Goal: Transaction & Acquisition: Subscribe to service/newsletter

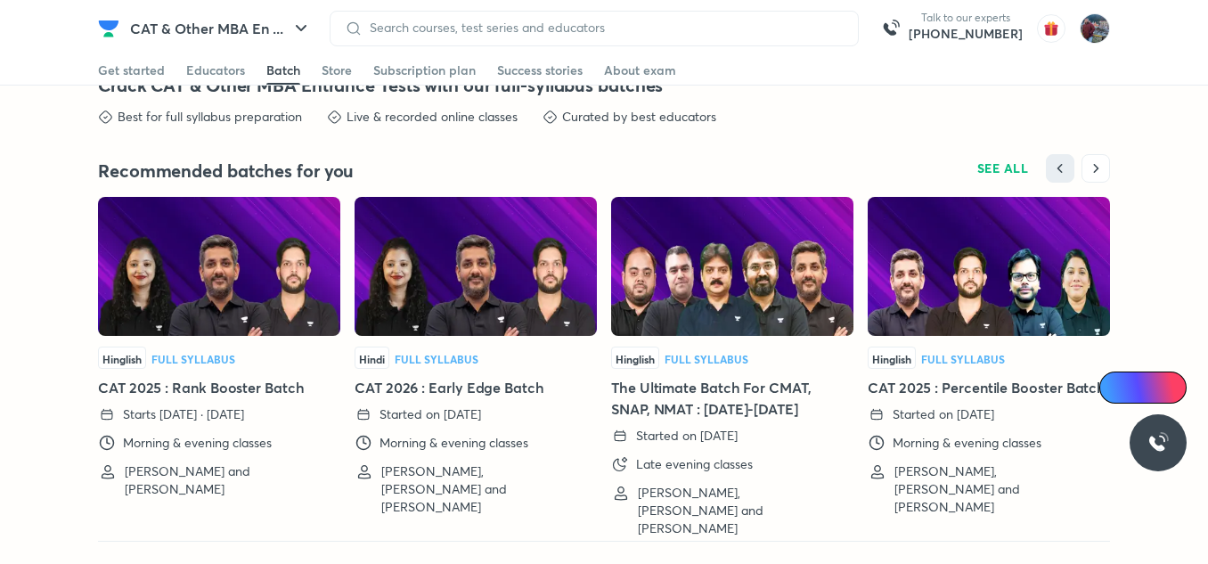
click at [494, 304] on img at bounding box center [476, 266] width 242 height 139
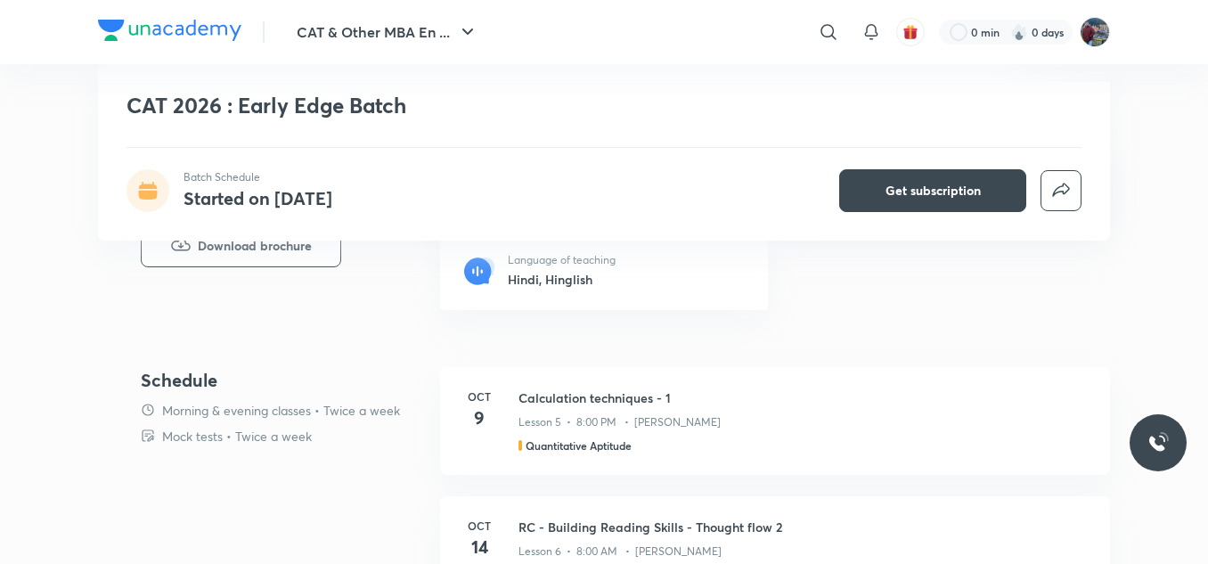
scroll to position [740, 0]
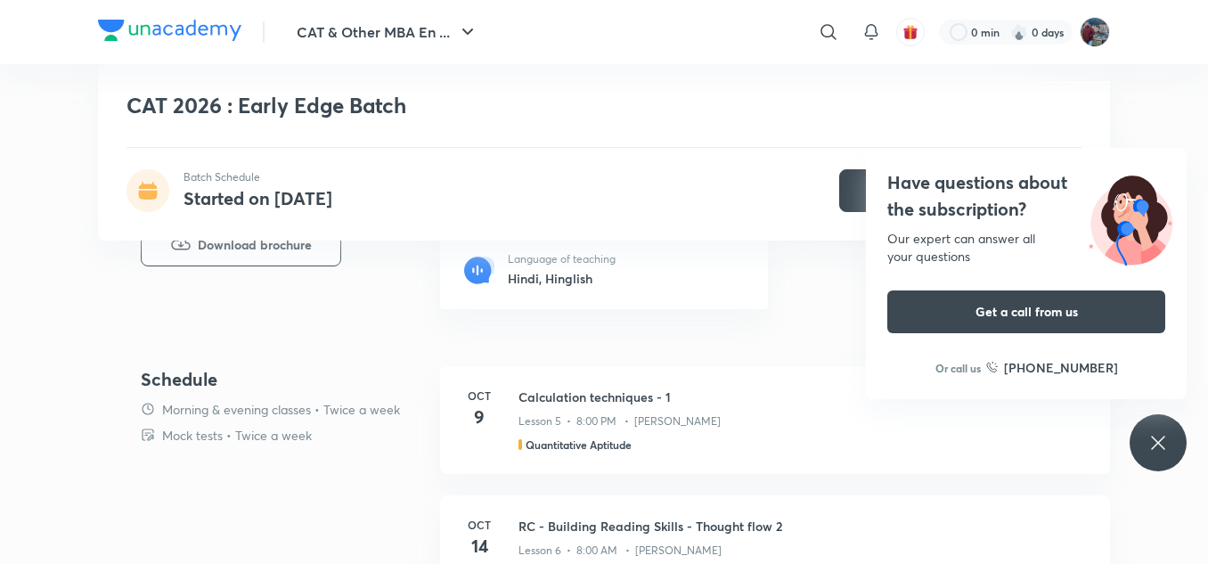
click at [1185, 453] on div "Have questions about the subscription? Our expert can answer all your questions…" at bounding box center [1158, 442] width 57 height 57
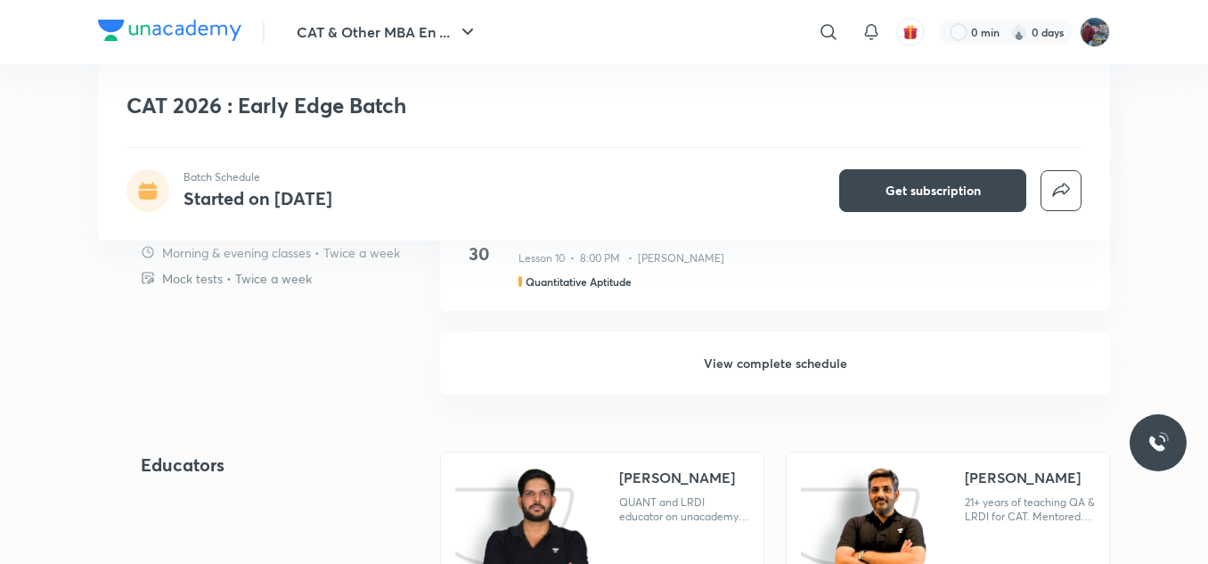
scroll to position [1548, 0]
click at [750, 365] on h6 "View complete schedule" at bounding box center [775, 364] width 670 height 62
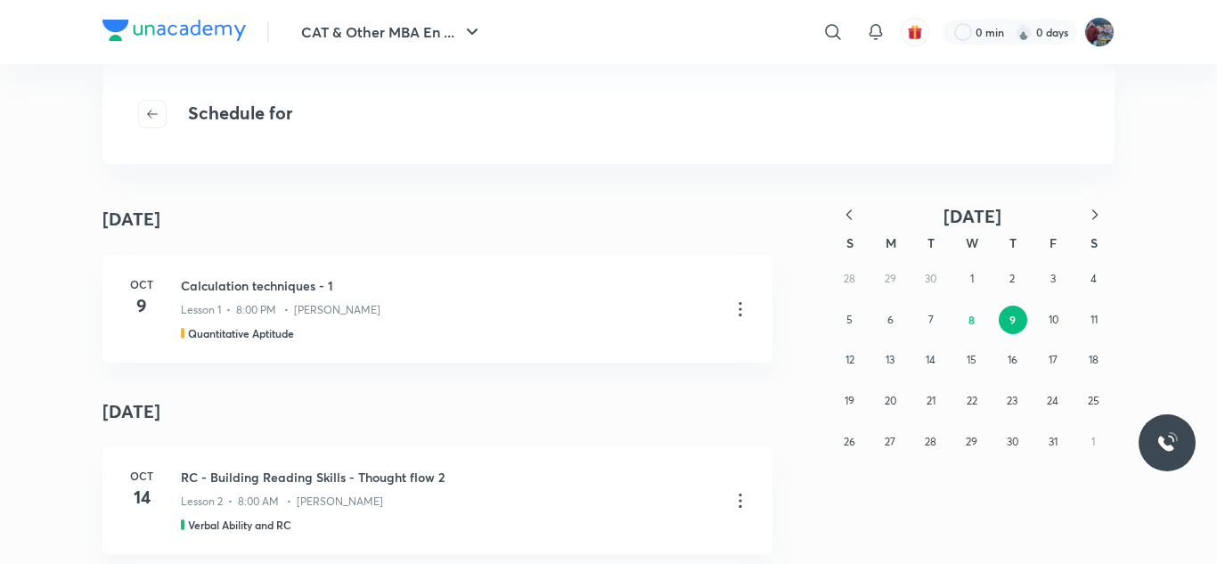
click at [940, 278] on div "28 29 30 1 2 3 4 5 6 7 8 9 10 11 12 13 14 15 16 17 18 19 20 21 22 23 24 25 26 2…" at bounding box center [971, 359] width 285 height 203
click at [931, 279] on div "28 29 30 1 2 3 4 5 6 7 8 9 10 11 12 13 14 15 16 17 18 19 20 21 22 23 24 25 26 2…" at bounding box center [971, 359] width 285 height 203
click at [851, 208] on icon "button" at bounding box center [849, 215] width 18 height 18
click at [934, 441] on abbr "30" at bounding box center [931, 441] width 12 height 13
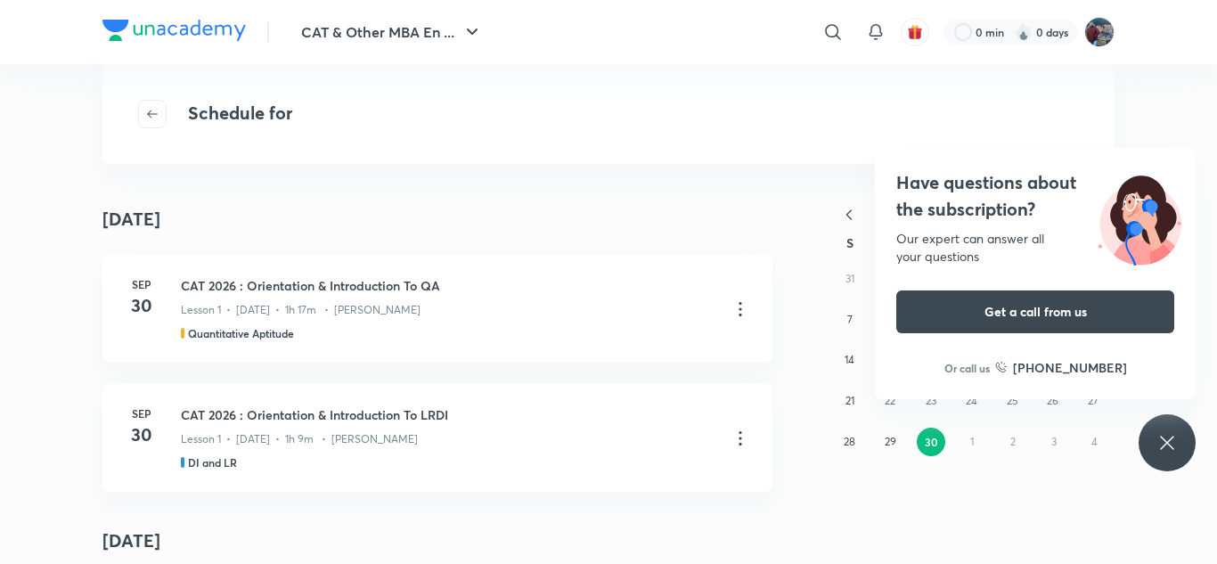
click at [1179, 438] on div "Have questions about the subscription? Our expert can answer all your questions…" at bounding box center [1167, 442] width 57 height 57
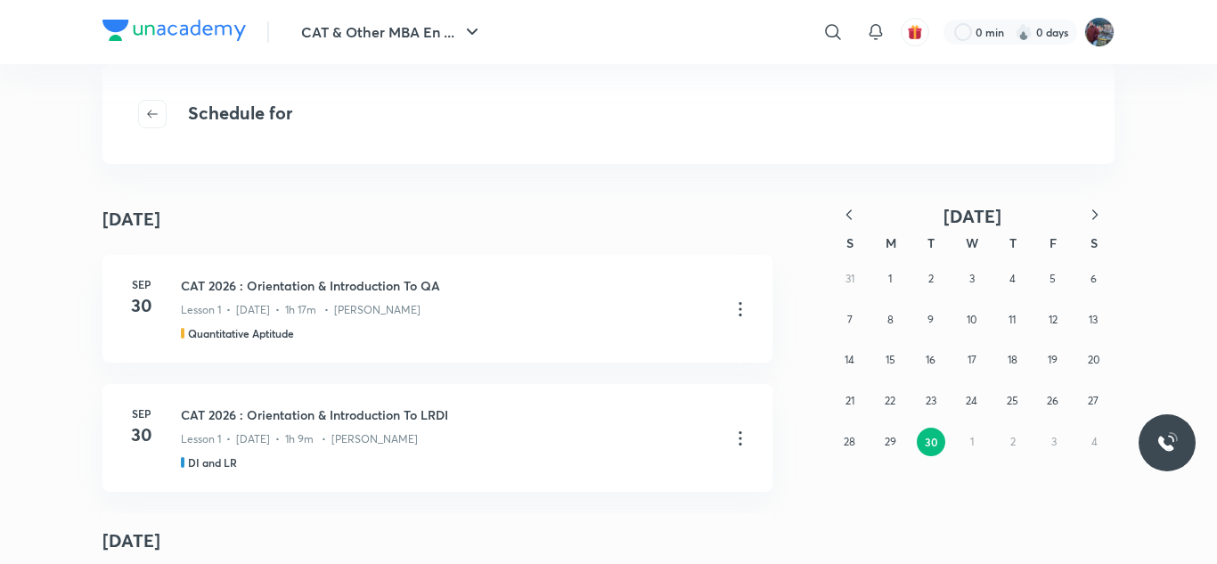
click at [1093, 215] on icon "button" at bounding box center [1095, 215] width 18 height 18
click at [968, 274] on button "1" at bounding box center [972, 279] width 29 height 29
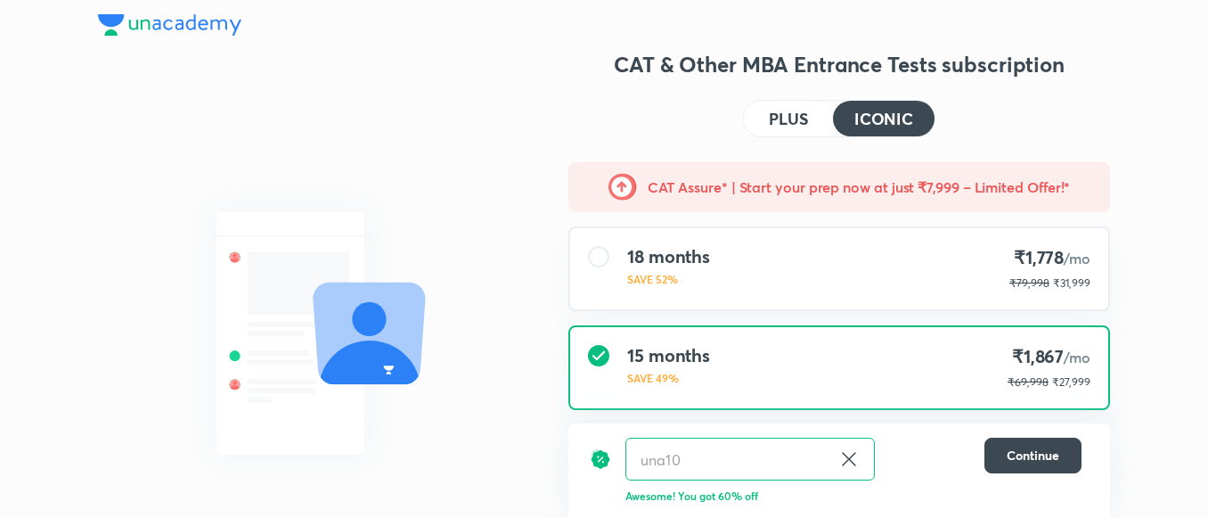
click at [169, 14] on img at bounding box center [169, 24] width 143 height 21
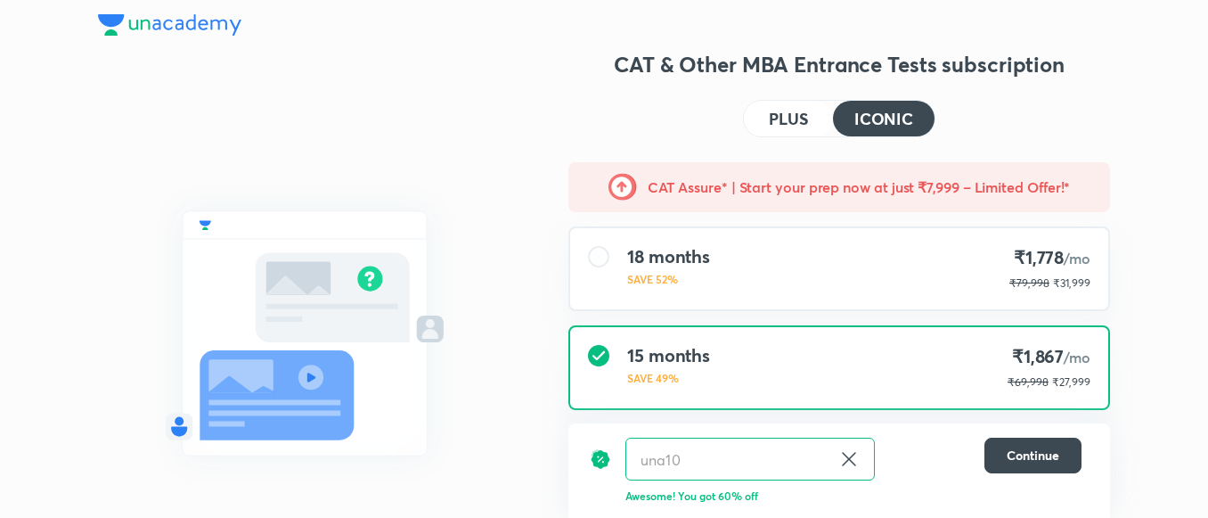
click at [156, 25] on img at bounding box center [169, 24] width 143 height 21
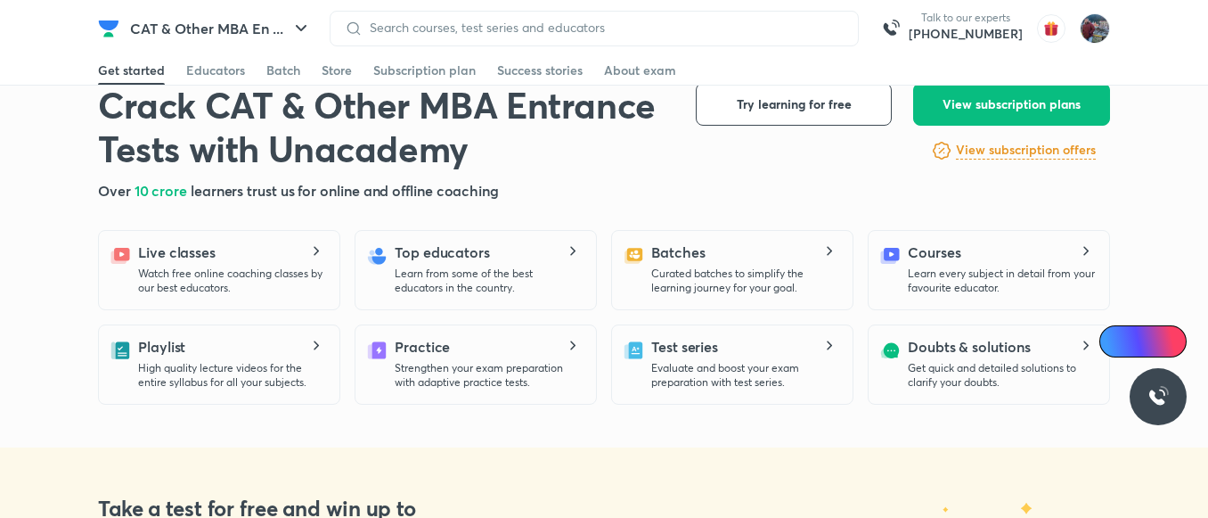
scroll to position [386, 0]
click at [494, 273] on p "Learn from some of the best educators in the country." at bounding box center [488, 280] width 187 height 29
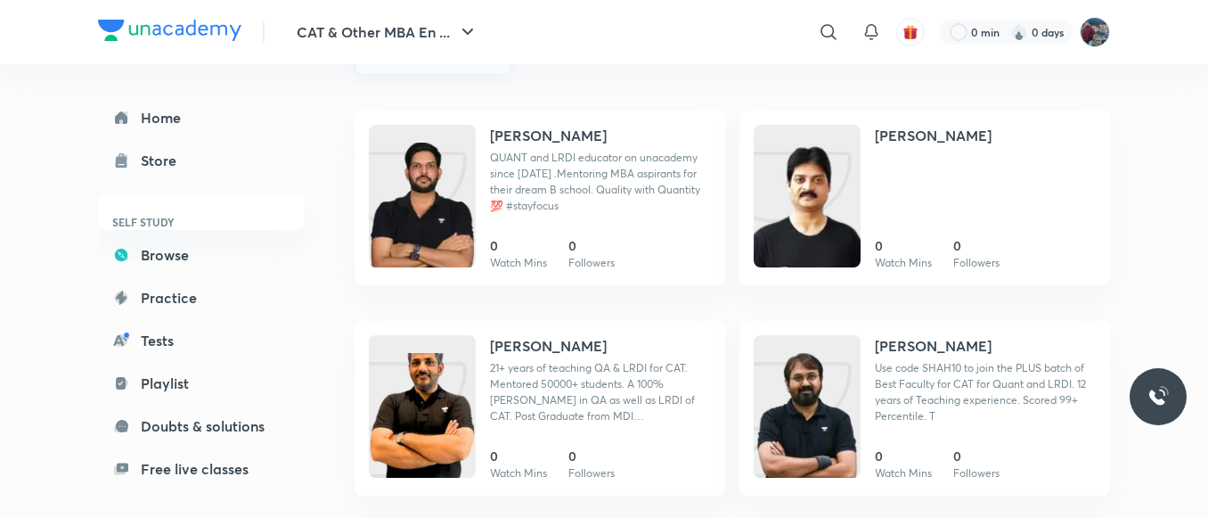
scroll to position [230, 0]
click at [166, 116] on link "Home" at bounding box center [201, 118] width 207 height 36
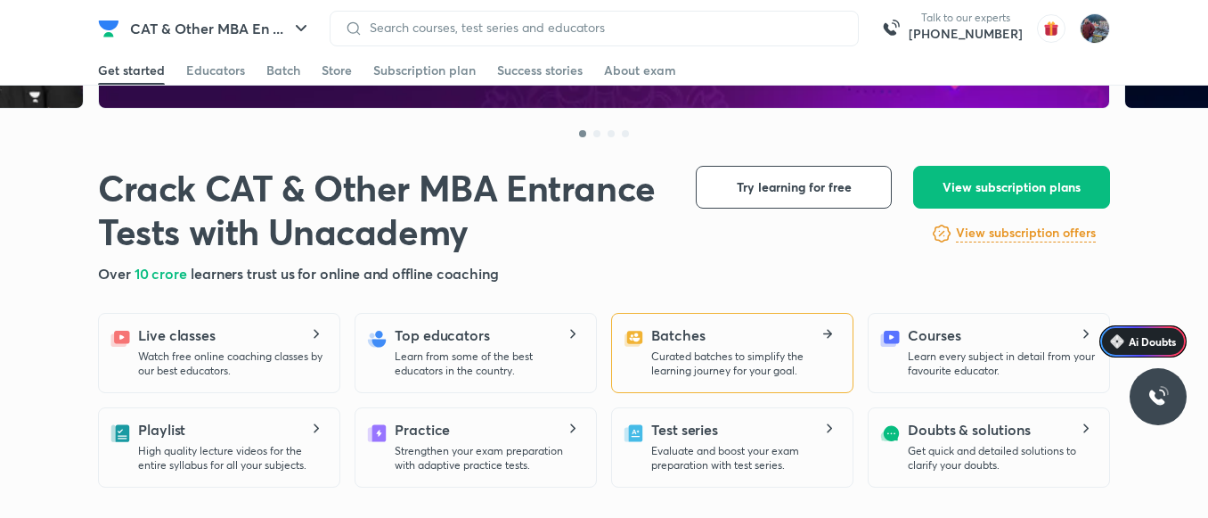
scroll to position [302, 0]
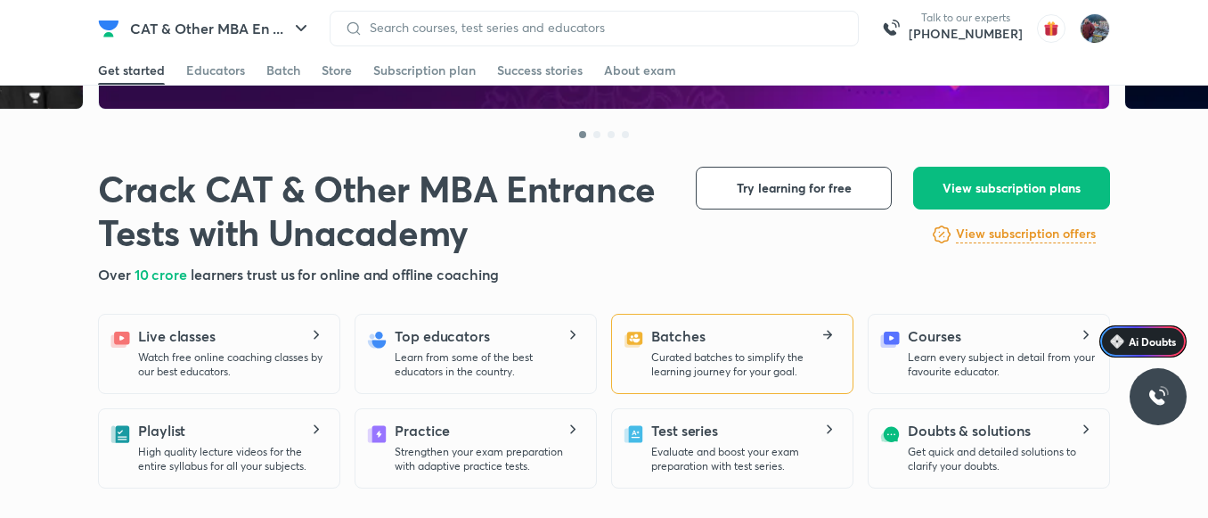
click at [678, 365] on p "Curated batches to simplify the learning journey for your goal." at bounding box center [744, 364] width 187 height 29
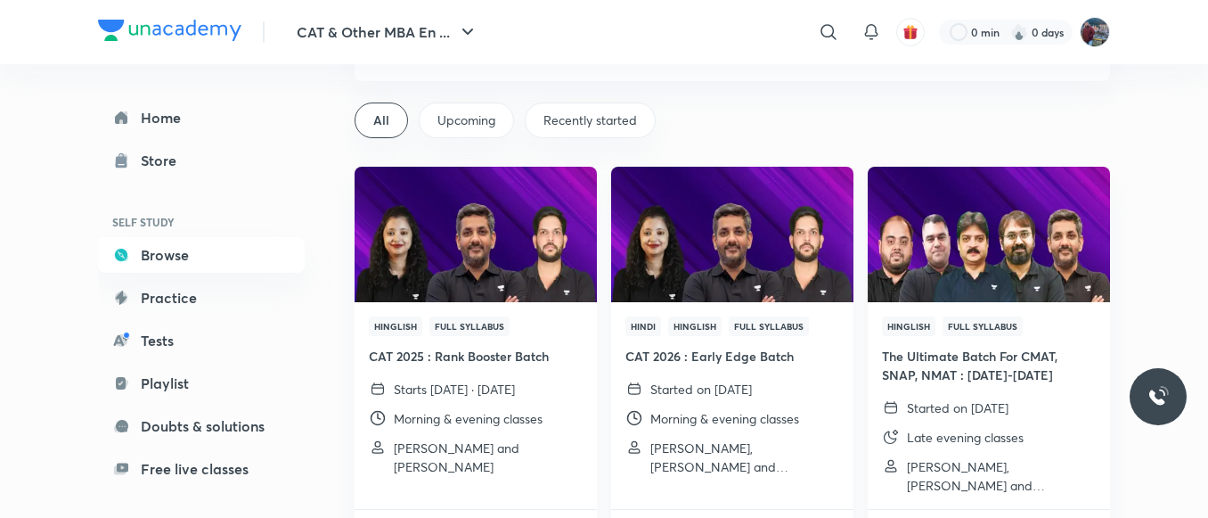
scroll to position [91, 0]
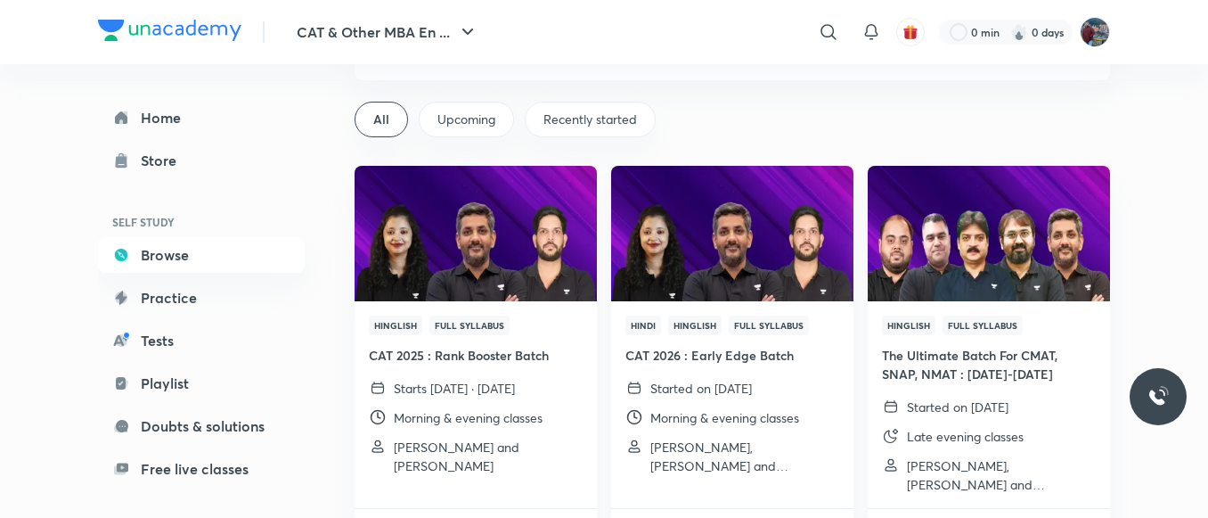
click at [739, 263] on img at bounding box center [731, 233] width 247 height 138
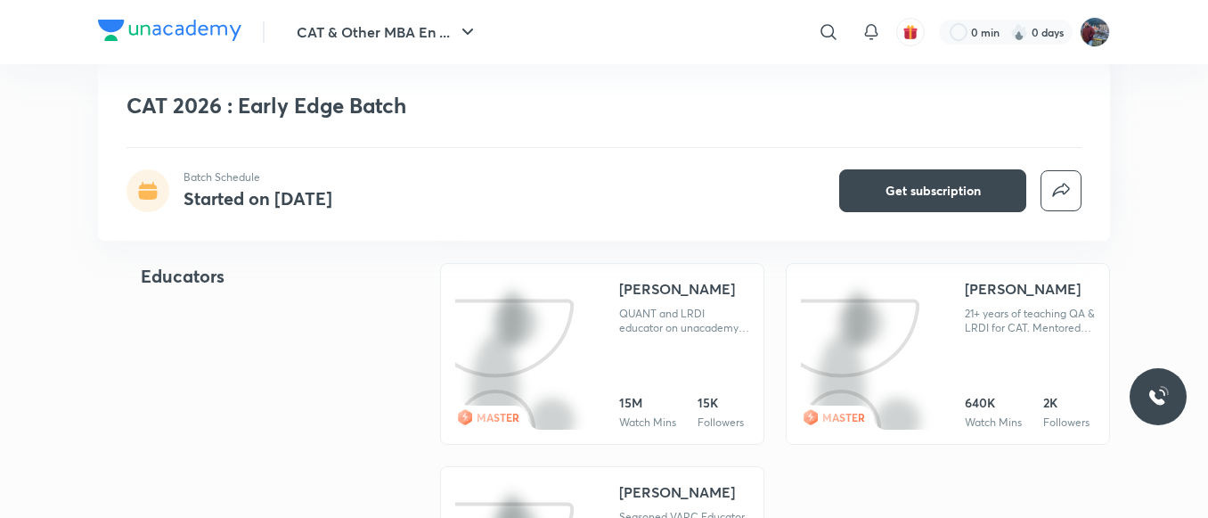
scroll to position [1735, 0]
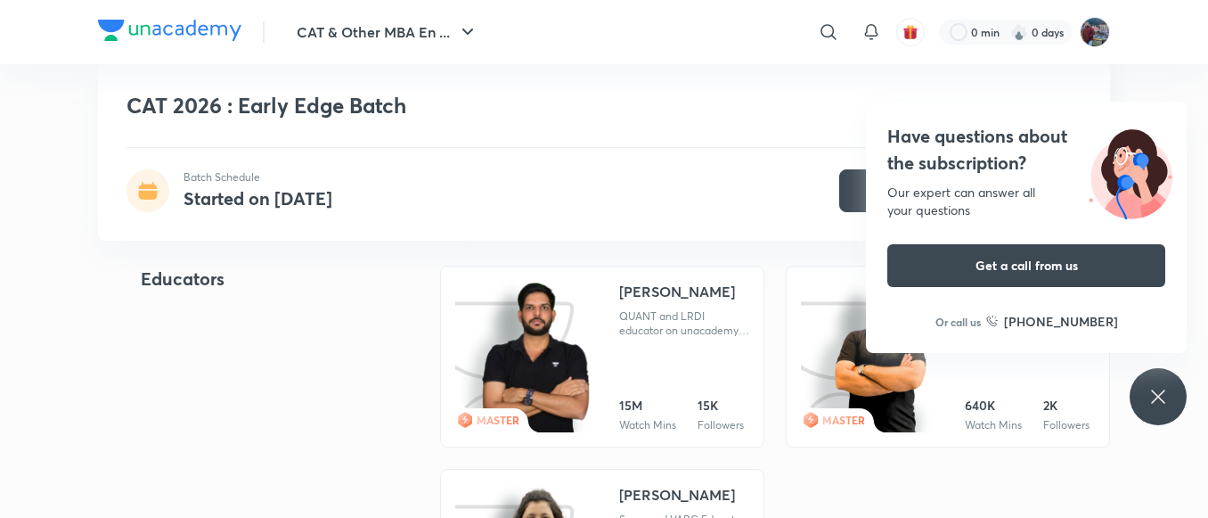
click at [1144, 397] on div "Have questions about the subscription? Our expert can answer all your questions…" at bounding box center [1158, 396] width 57 height 57
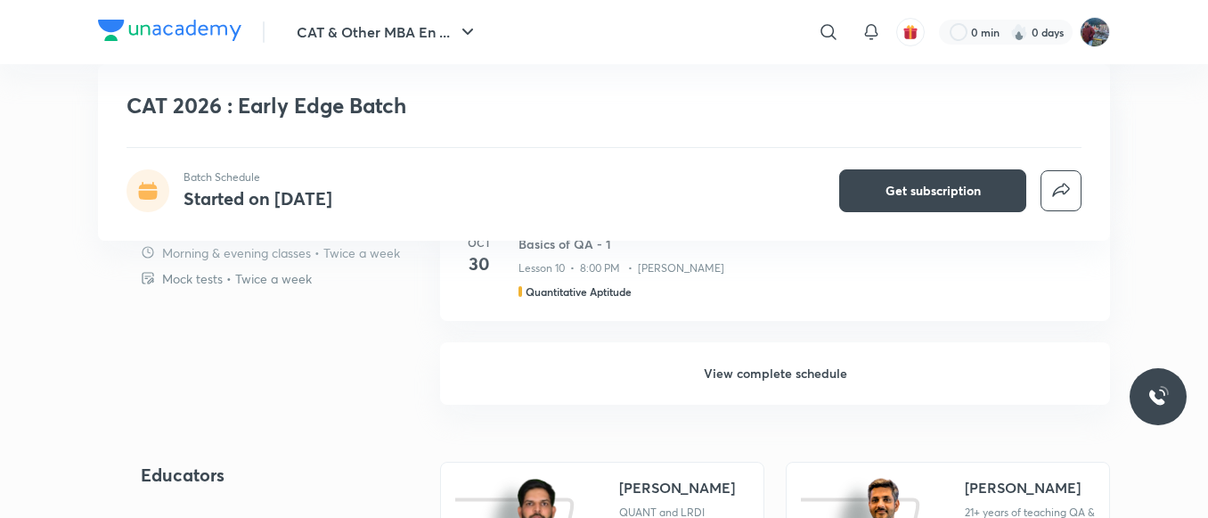
scroll to position [1539, 0]
click at [789, 380] on h6 "View complete schedule" at bounding box center [775, 374] width 670 height 62
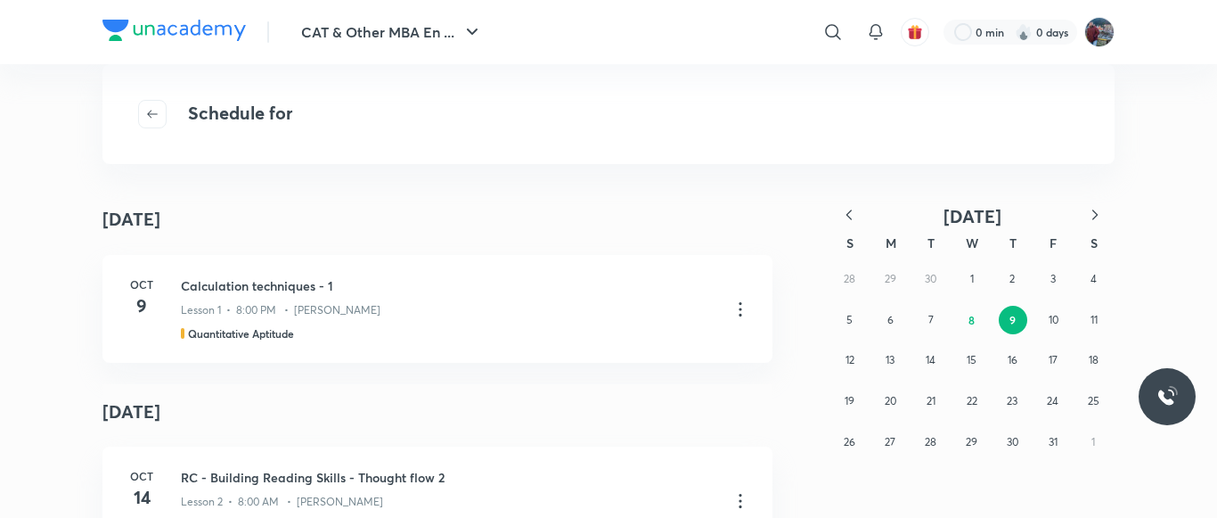
click at [860, 212] on button "button" at bounding box center [848, 216] width 39 height 22
click at [939, 436] on button "30" at bounding box center [931, 442] width 29 height 29
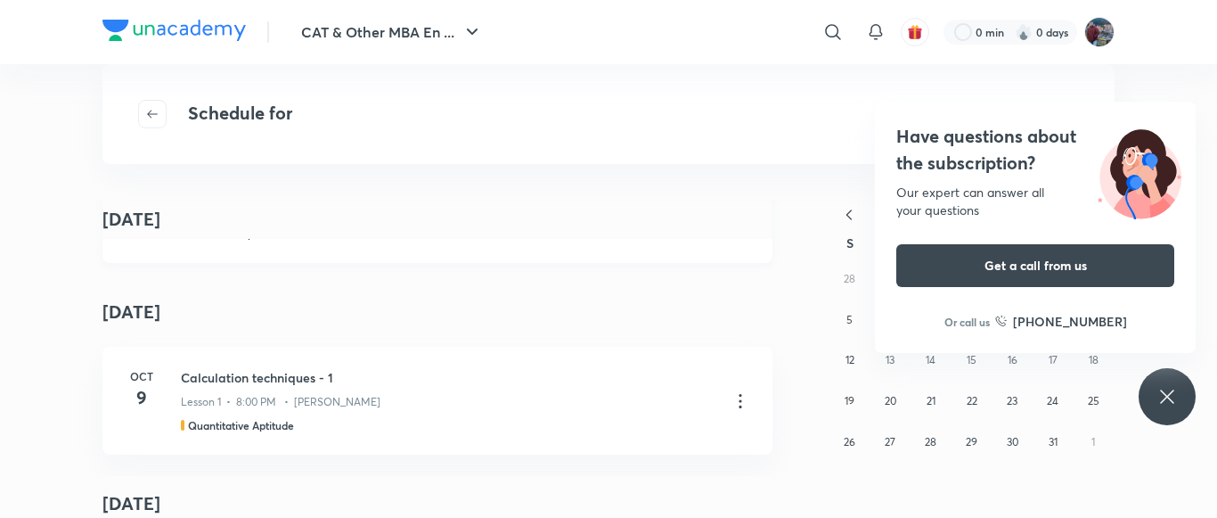
scroll to position [621, 0]
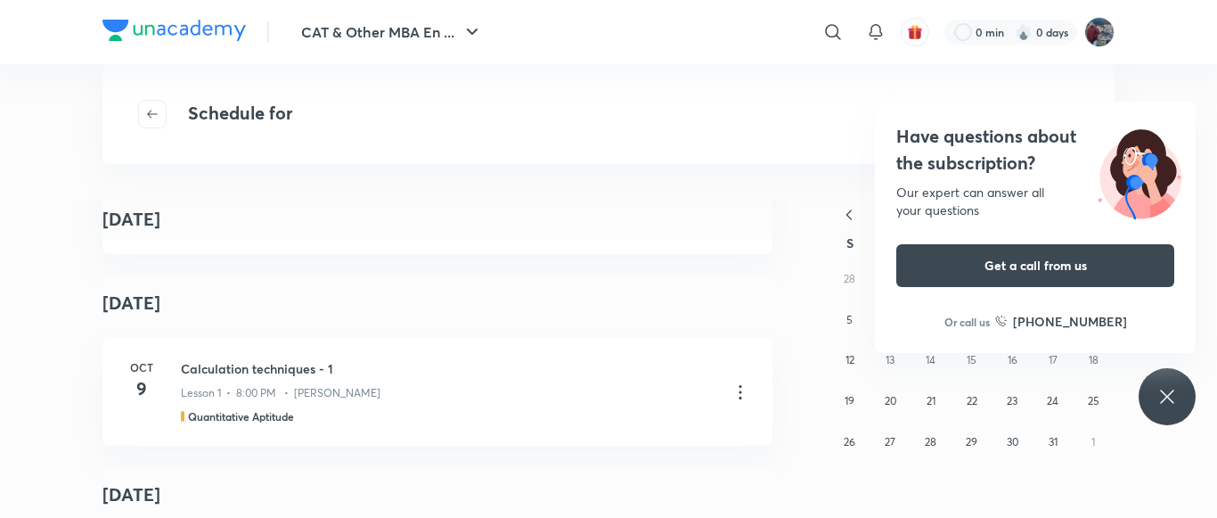
click at [1171, 409] on div "Have questions about the subscription? Our expert can answer all your questions…" at bounding box center [1167, 396] width 57 height 57
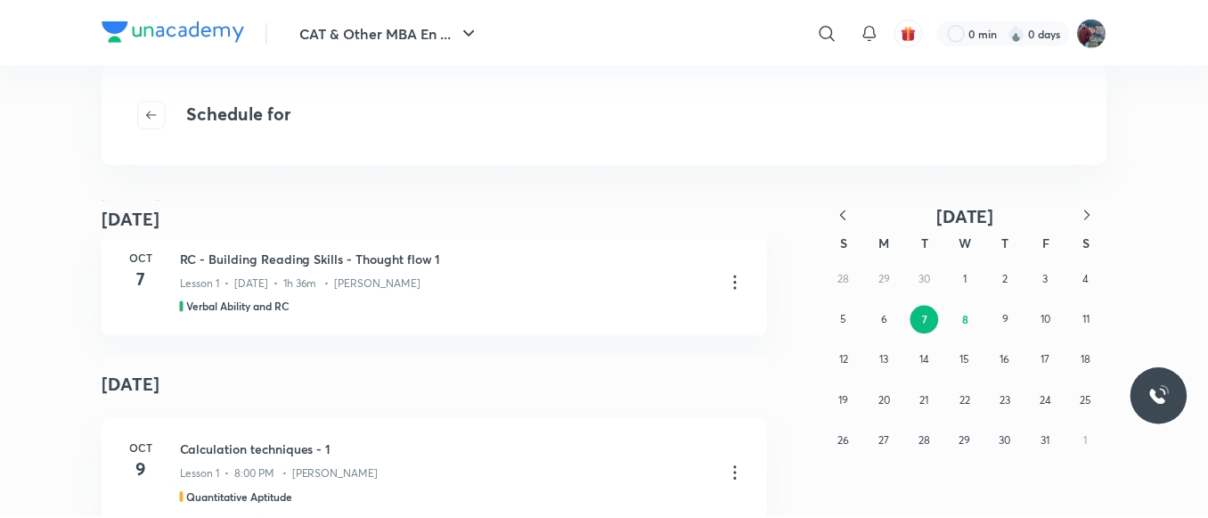
scroll to position [537, 0]
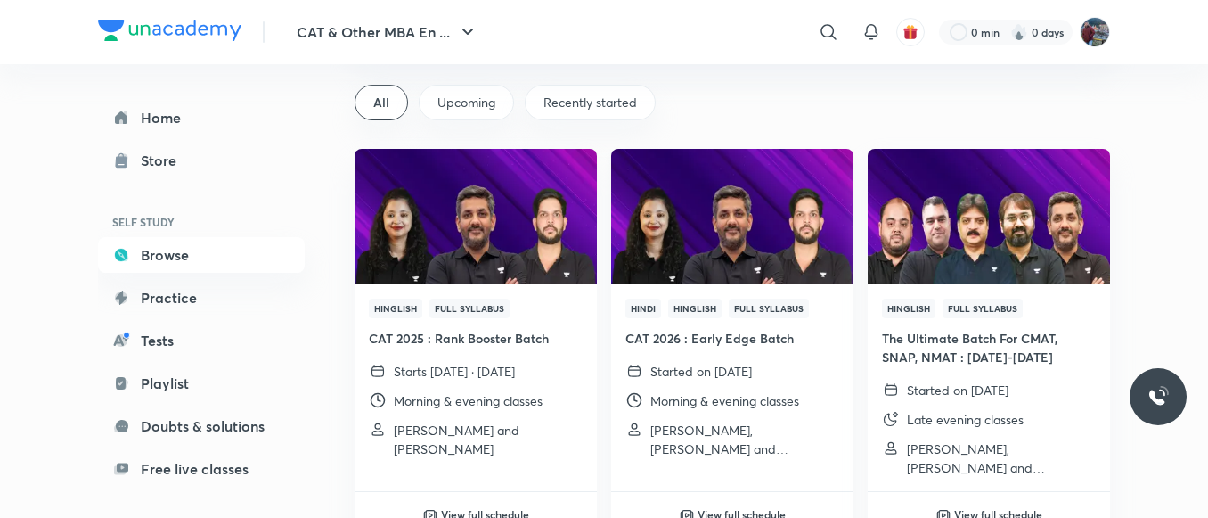
scroll to position [110, 0]
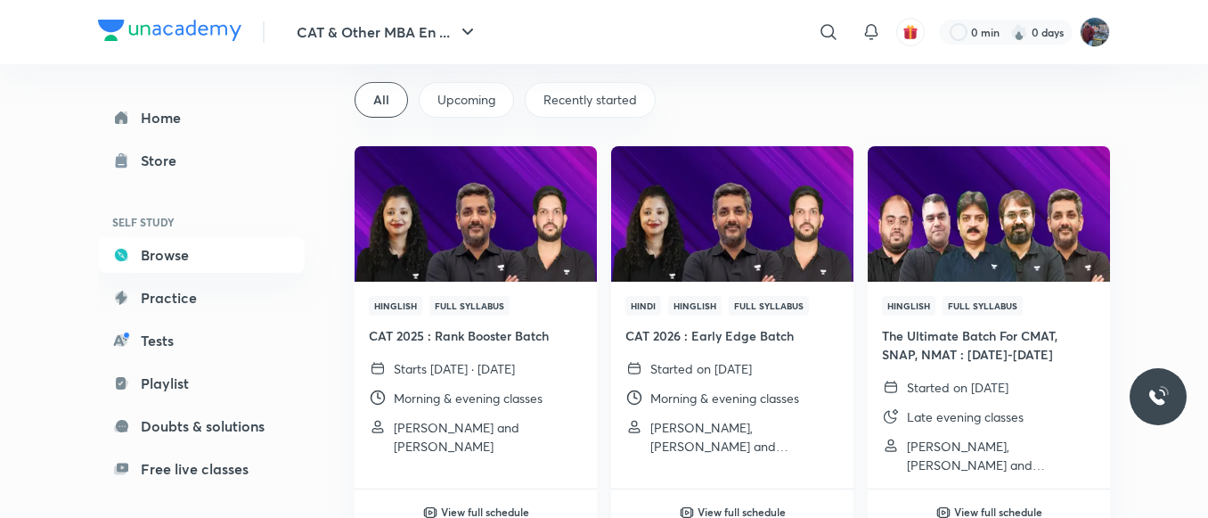
click at [657, 230] on img at bounding box center [731, 213] width 247 height 138
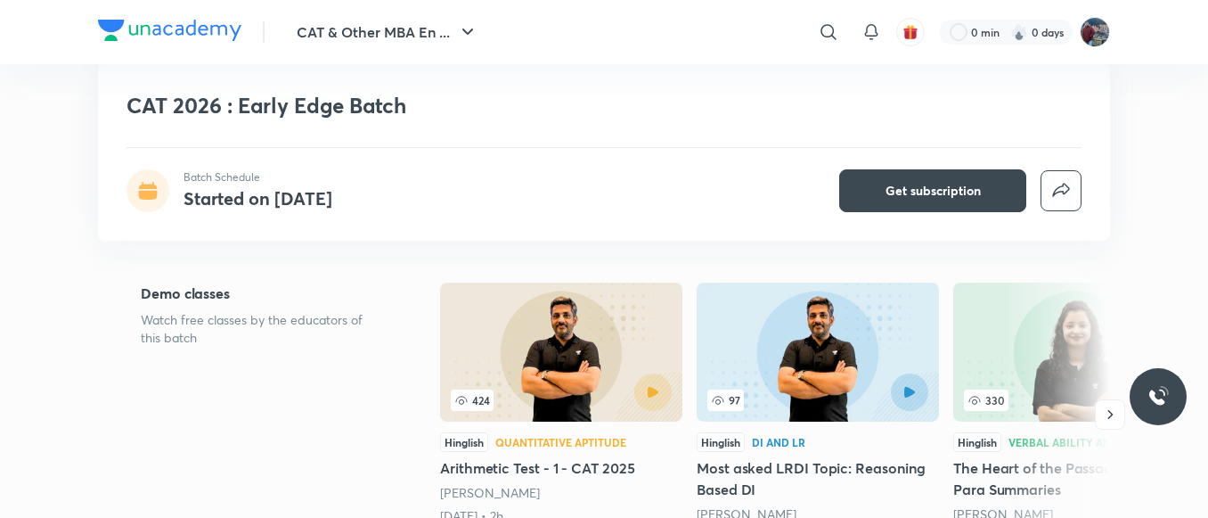
scroll to position [257, 0]
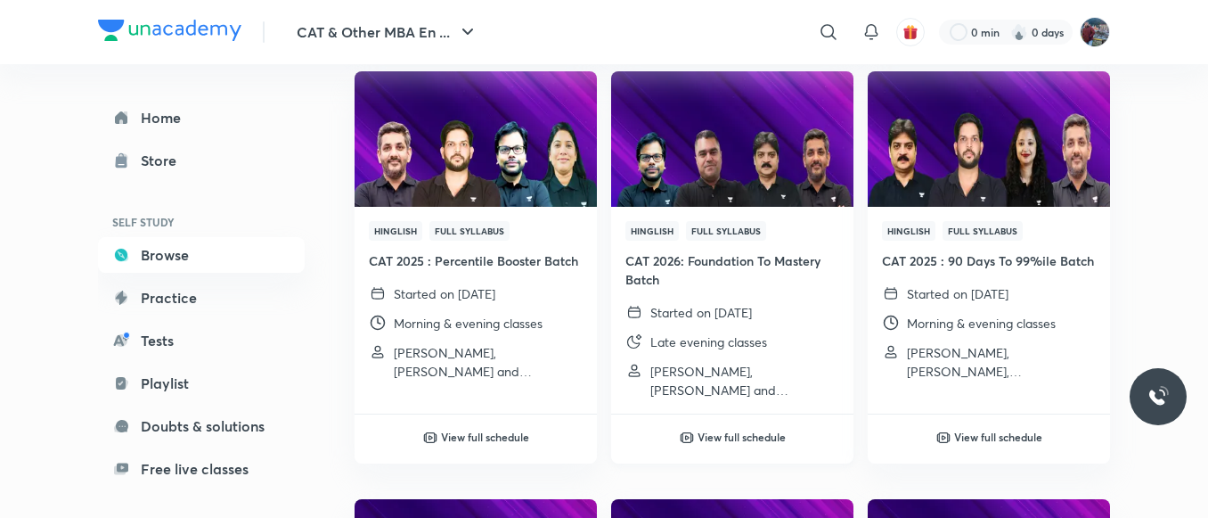
scroll to position [614, 0]
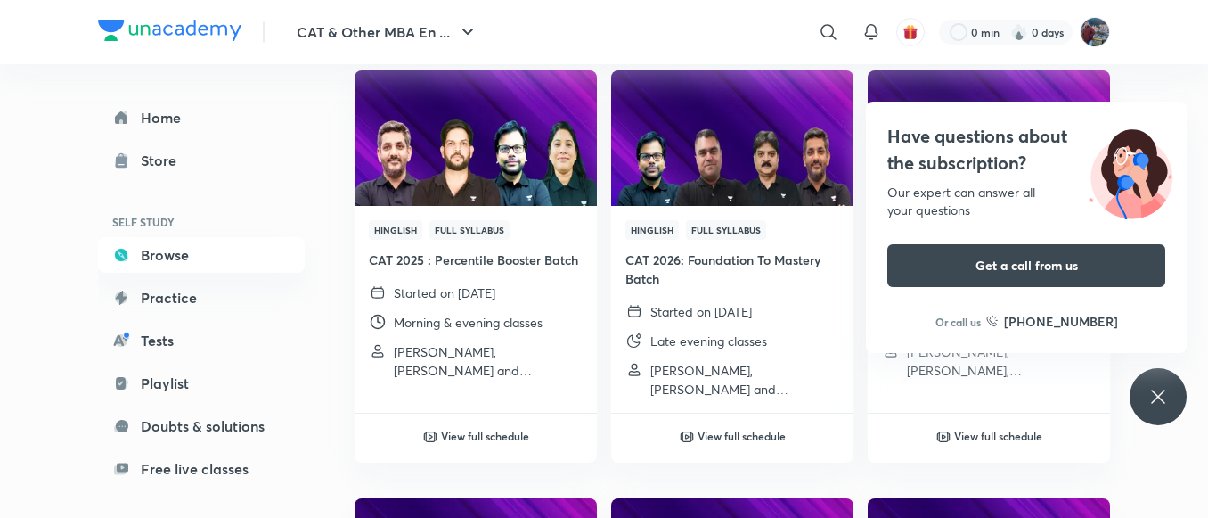
click at [1155, 403] on icon at bounding box center [1157, 396] width 21 height 21
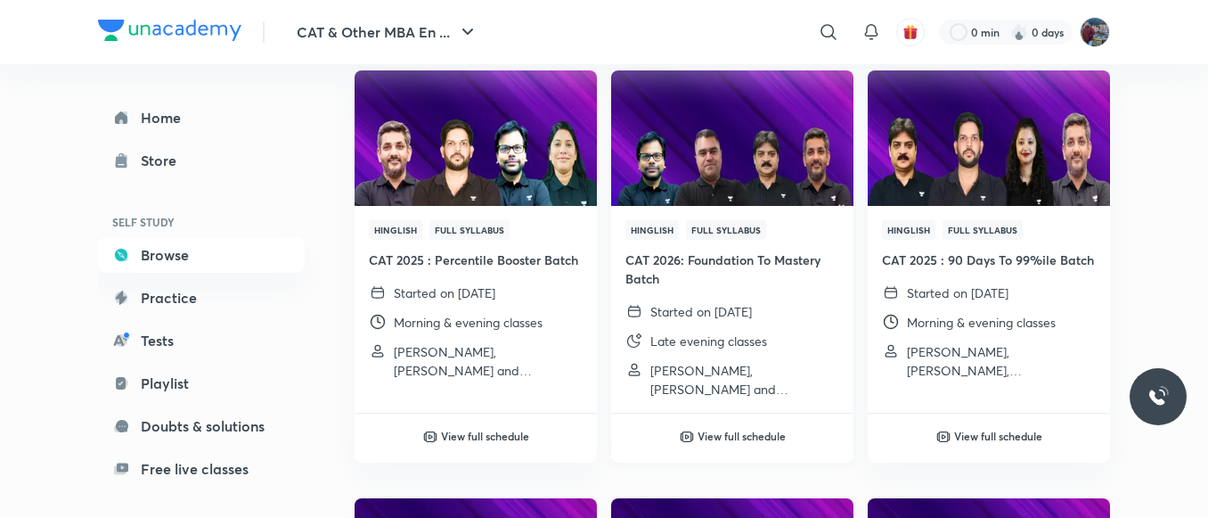
click at [685, 288] on div "Hinglish Full Syllabus CAT 2026: Foundation To Mastery Batch Started on 2 Sep 2…" at bounding box center [732, 309] width 242 height 207
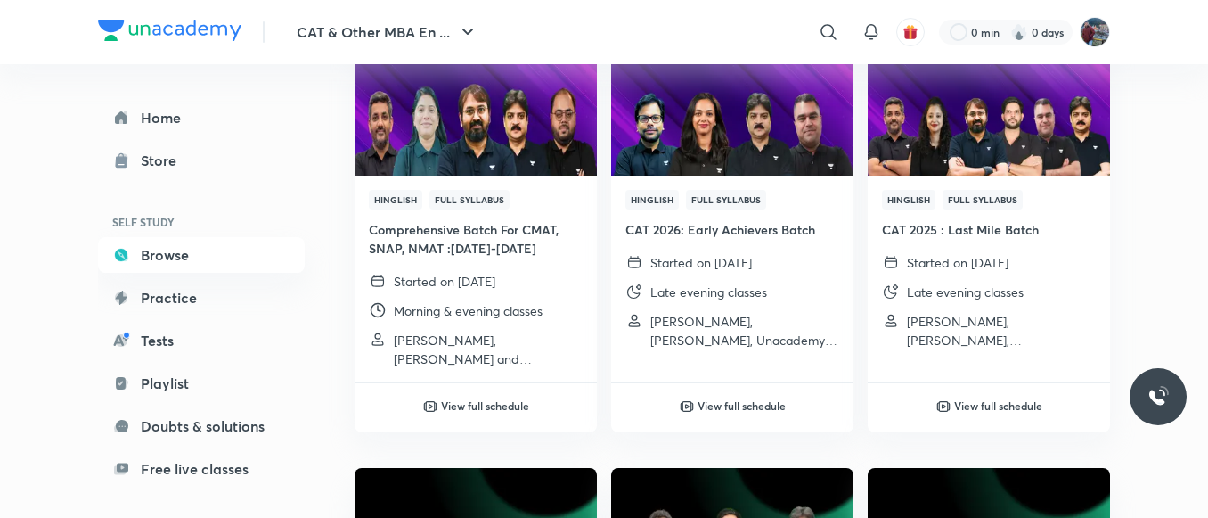
scroll to position [1069, 0]
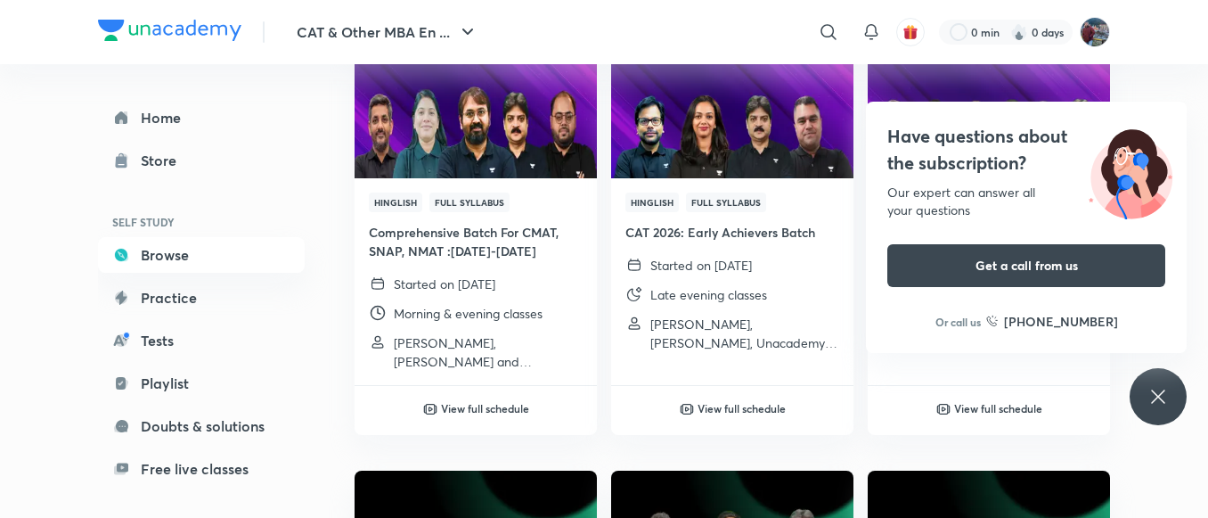
click at [1165, 403] on icon at bounding box center [1157, 396] width 21 height 21
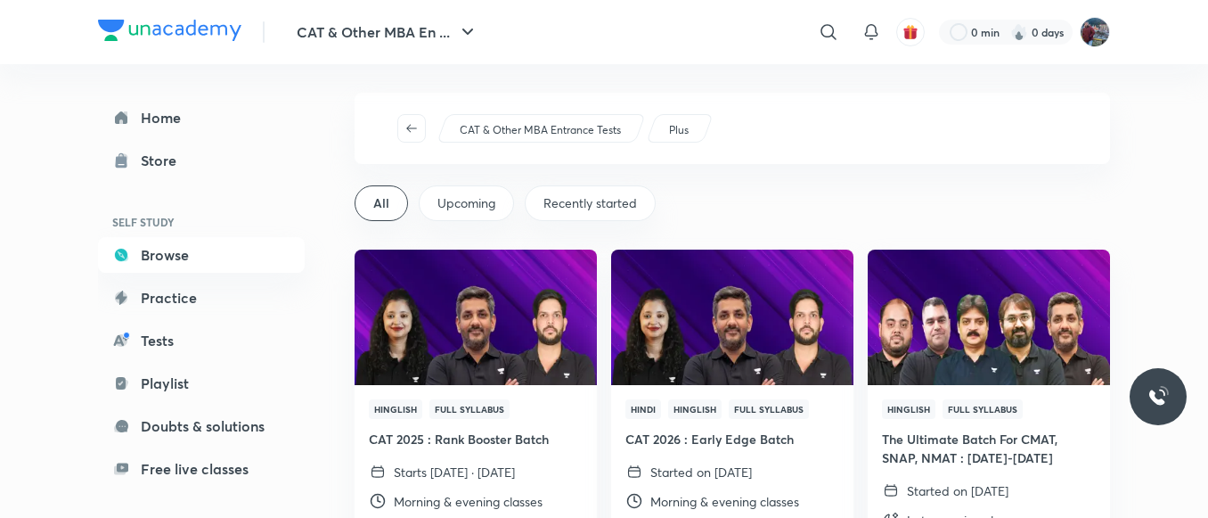
scroll to position [0, 0]
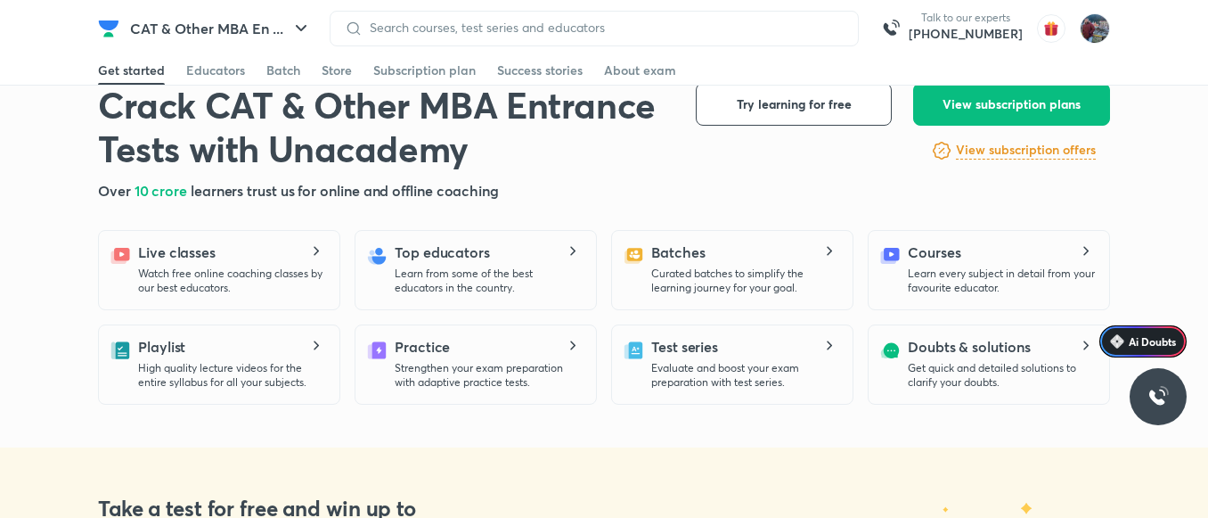
scroll to position [386, 0]
click at [195, 355] on div "Playlist High quality lecture videos for the entire syllabus for all your subje…" at bounding box center [231, 362] width 187 height 53
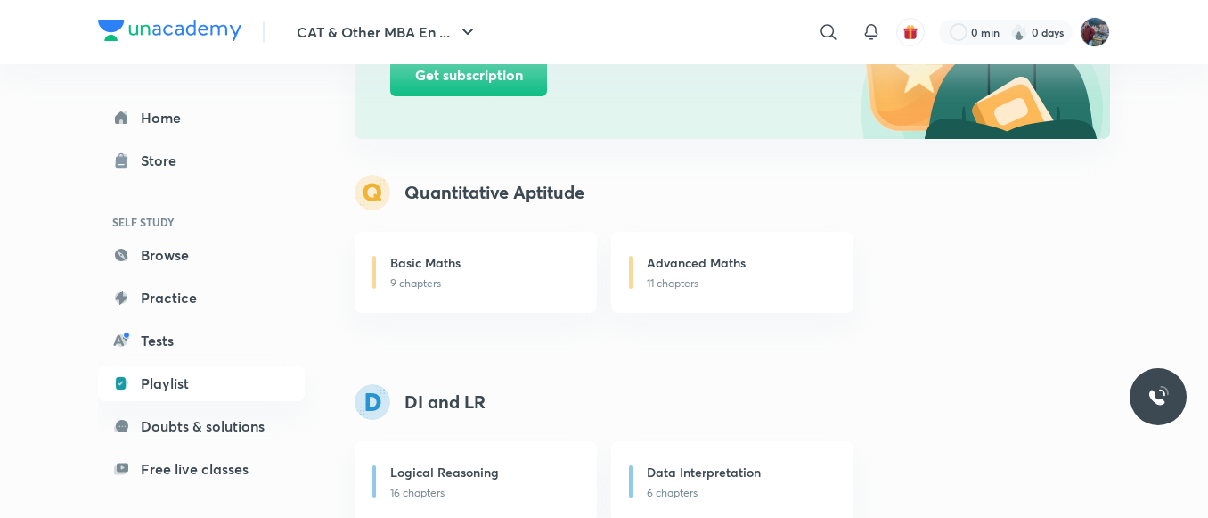
scroll to position [363, 0]
click at [450, 269] on h6 "Basic Maths" at bounding box center [425, 262] width 70 height 19
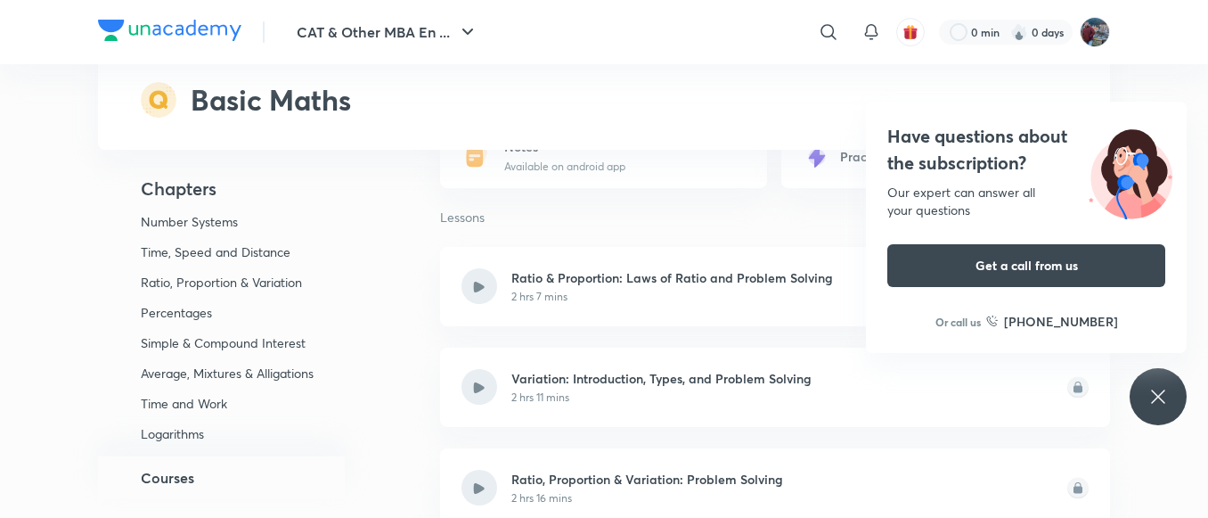
scroll to position [2866, 0]
click at [1149, 391] on icon at bounding box center [1157, 396] width 21 height 21
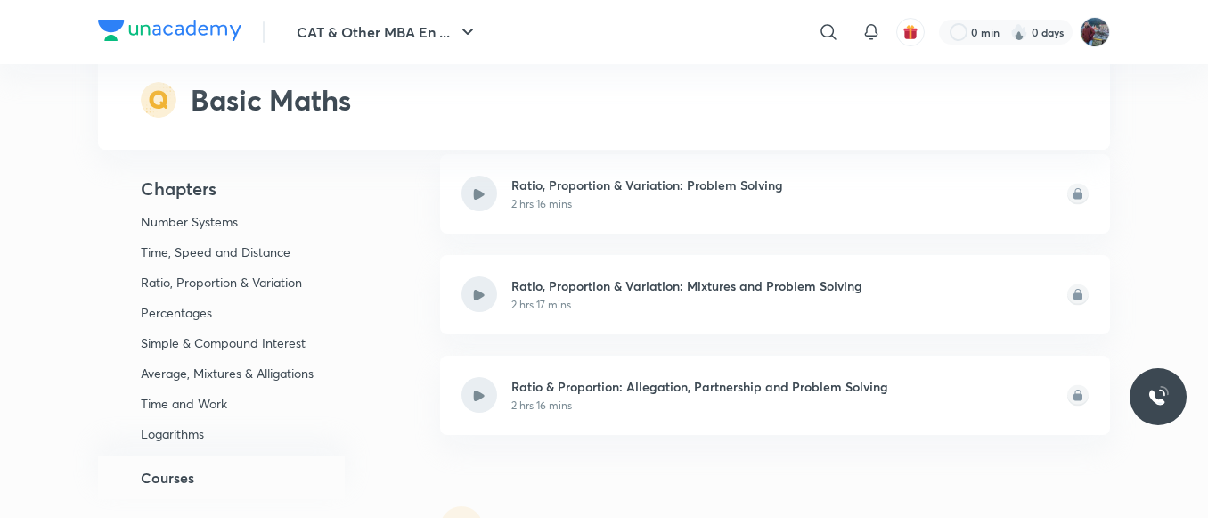
scroll to position [3160, 0]
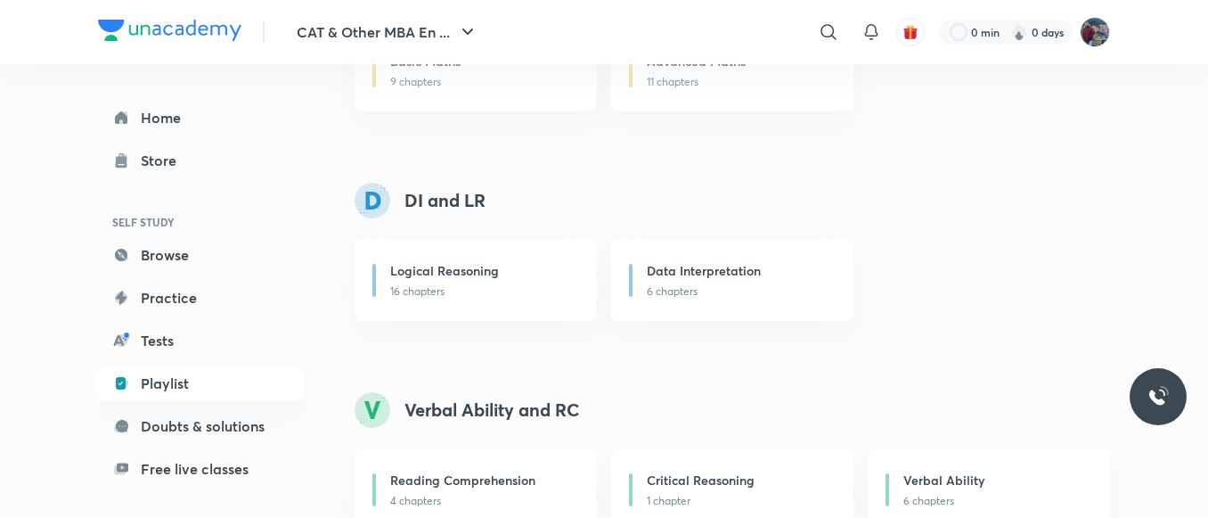
scroll to position [566, 0]
click at [469, 282] on div "Logical Reasoning" at bounding box center [482, 271] width 185 height 22
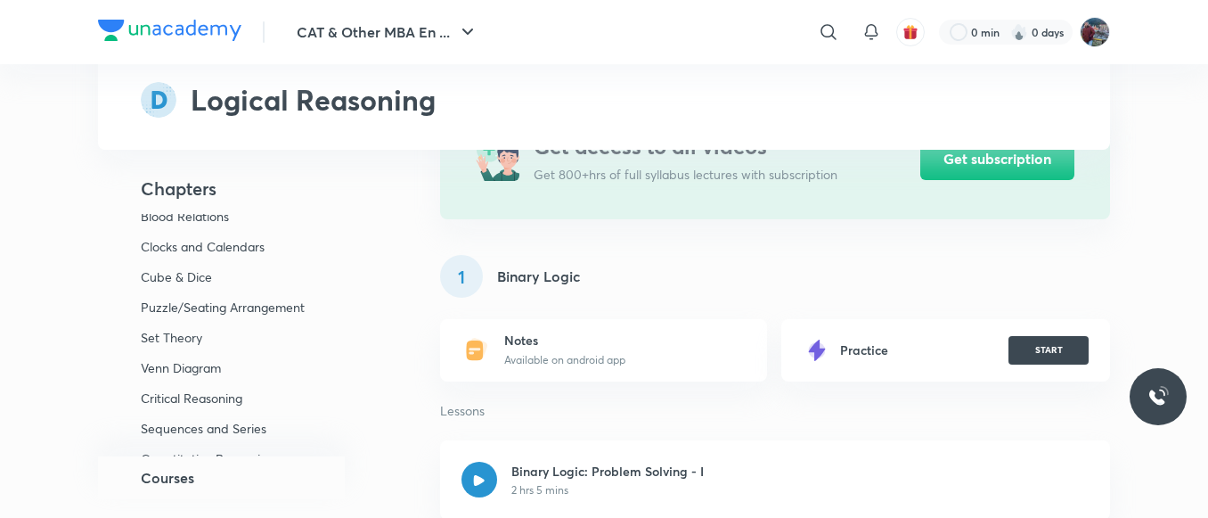
scroll to position [14, 0]
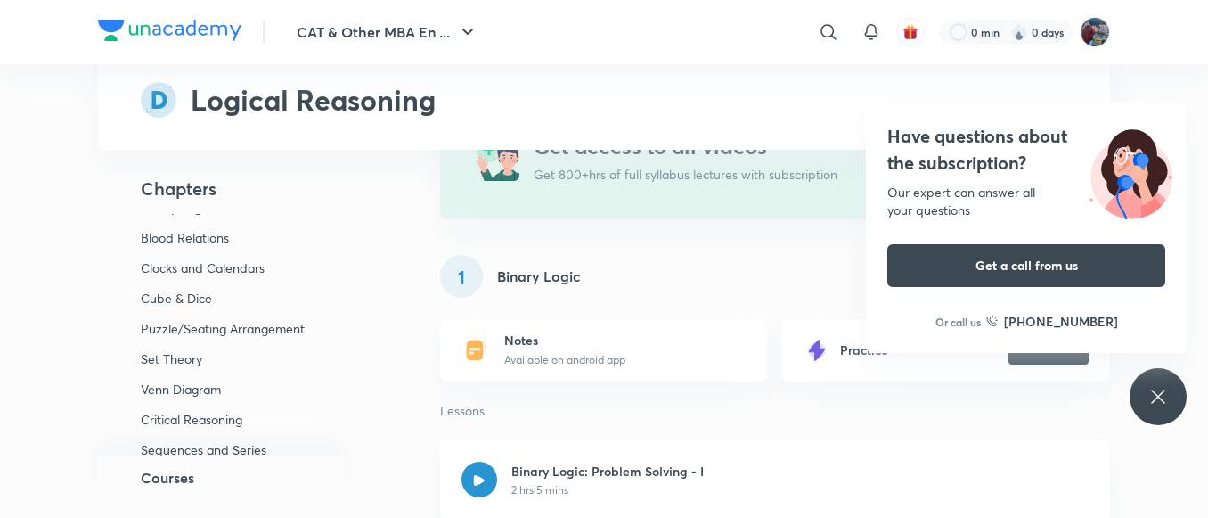
click at [1154, 389] on icon at bounding box center [1157, 396] width 21 height 21
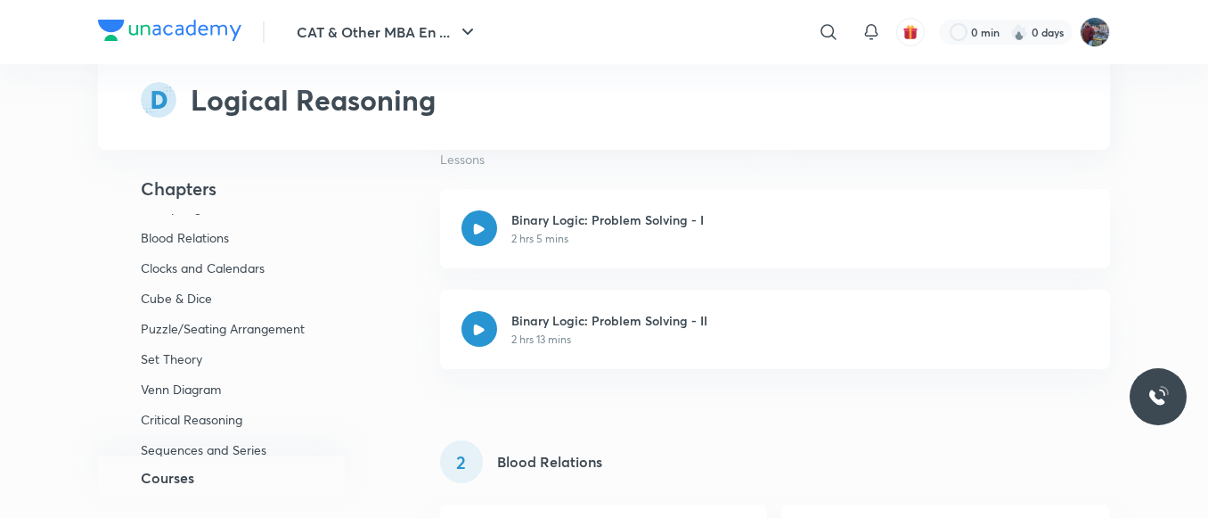
scroll to position [347, 0]
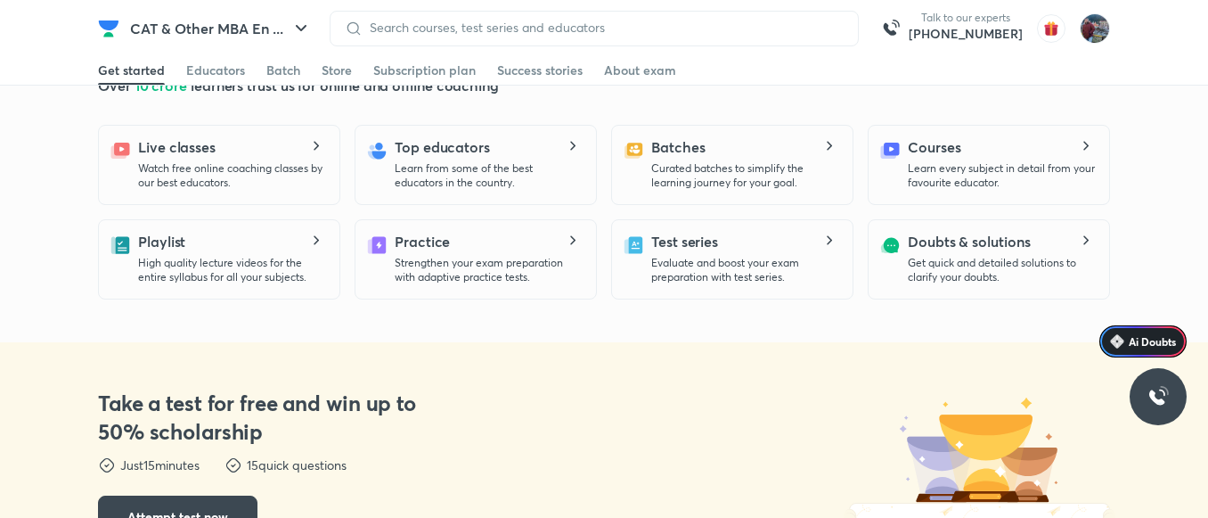
scroll to position [457, 0]
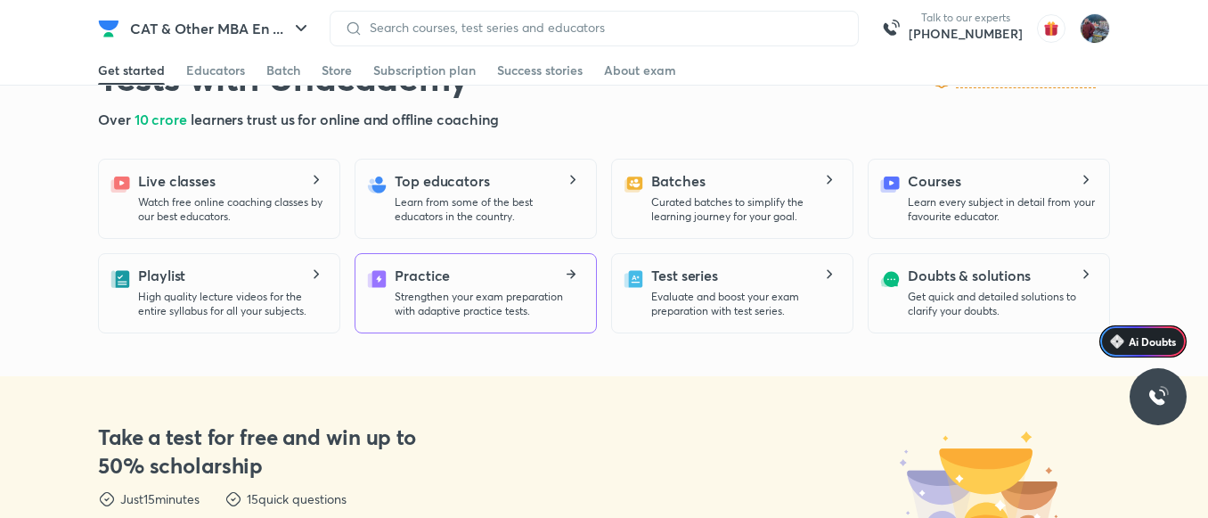
click at [396, 295] on p "Strengthen your exam preparation with adaptive practice tests." at bounding box center [488, 304] width 187 height 29
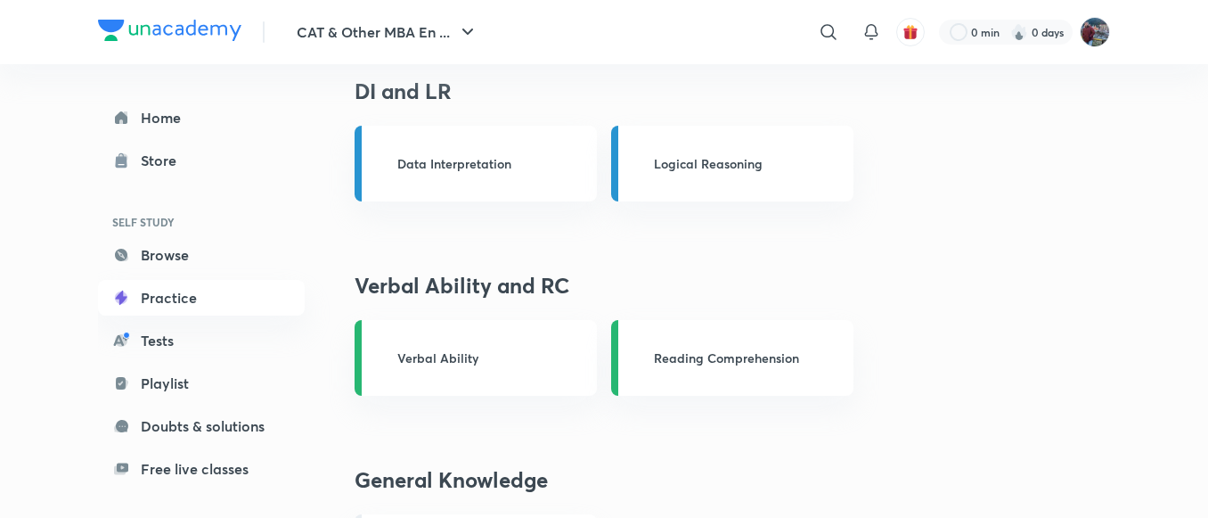
scroll to position [935, 0]
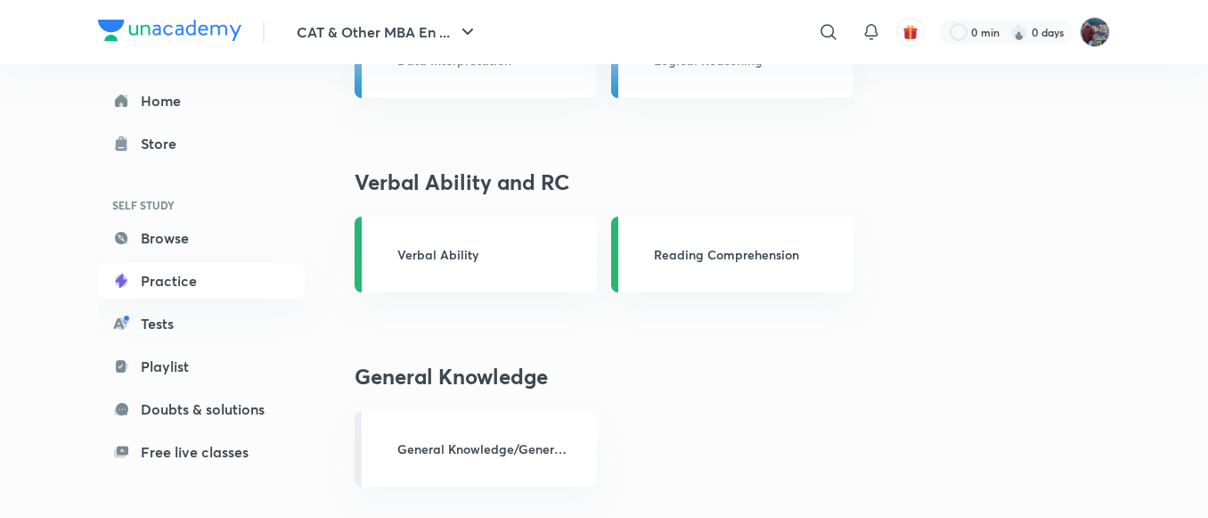
click at [443, 251] on p "Verbal Ability" at bounding box center [482, 254] width 171 height 19
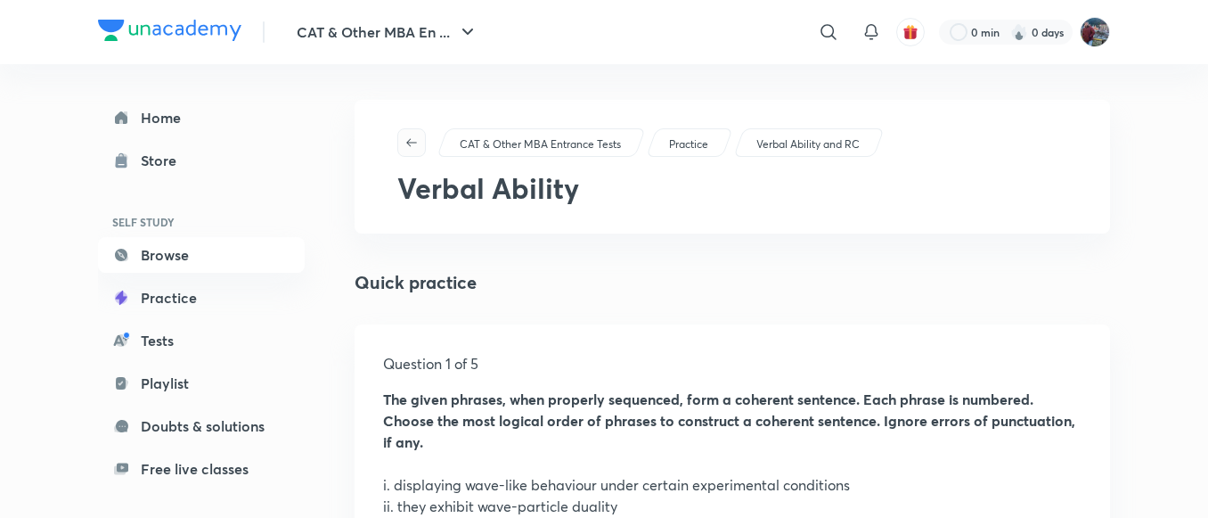
click at [411, 150] on button "button" at bounding box center [411, 142] width 29 height 29
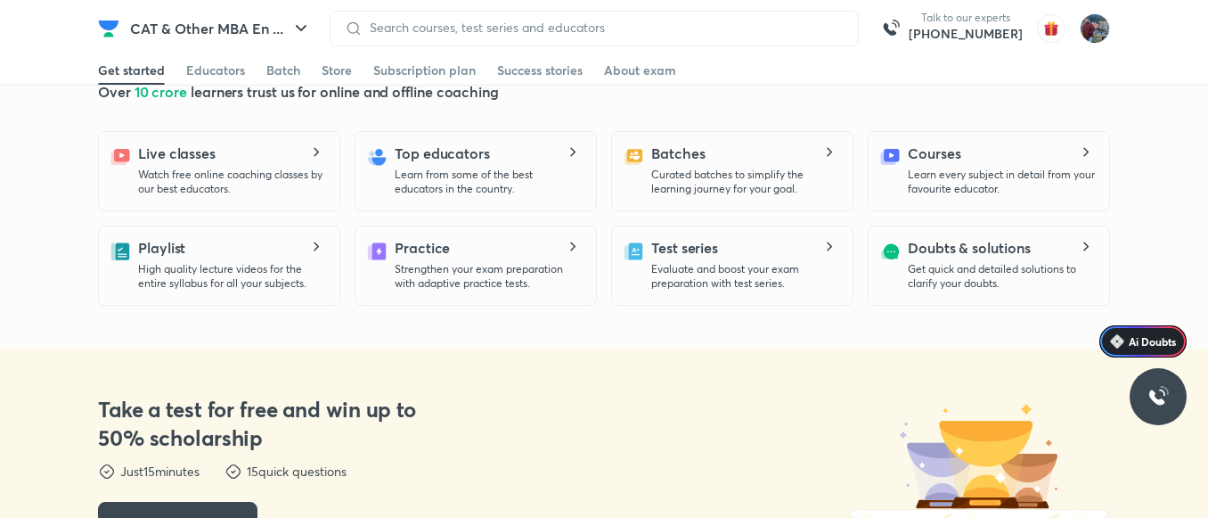
scroll to position [485, 0]
click at [695, 258] on div "Test series Evaluate and boost your exam preparation with test series." at bounding box center [744, 263] width 187 height 53
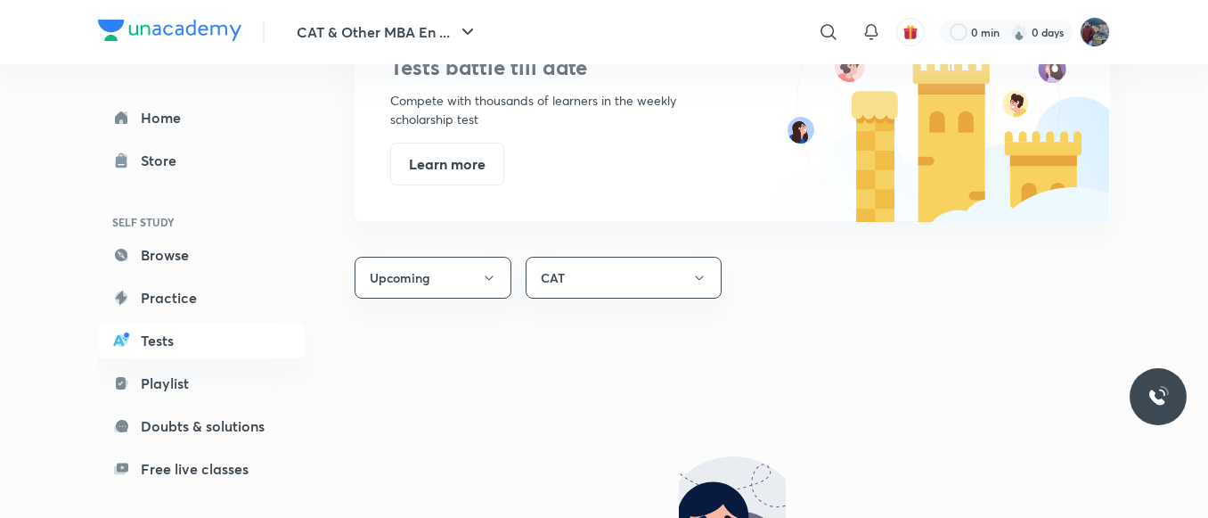
scroll to position [1179, 0]
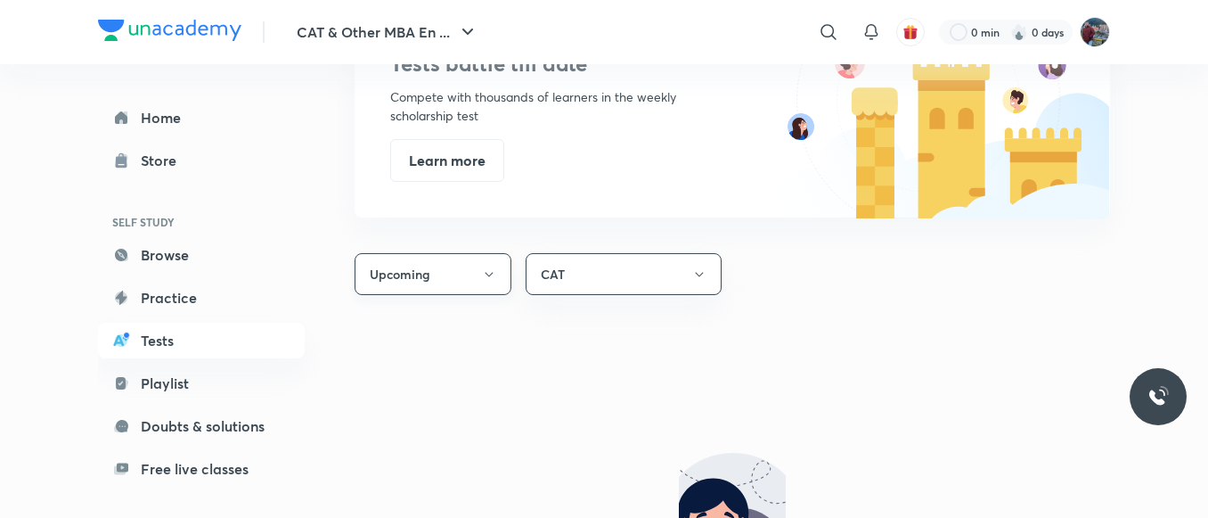
click at [473, 263] on button "Upcoming" at bounding box center [433, 274] width 157 height 42
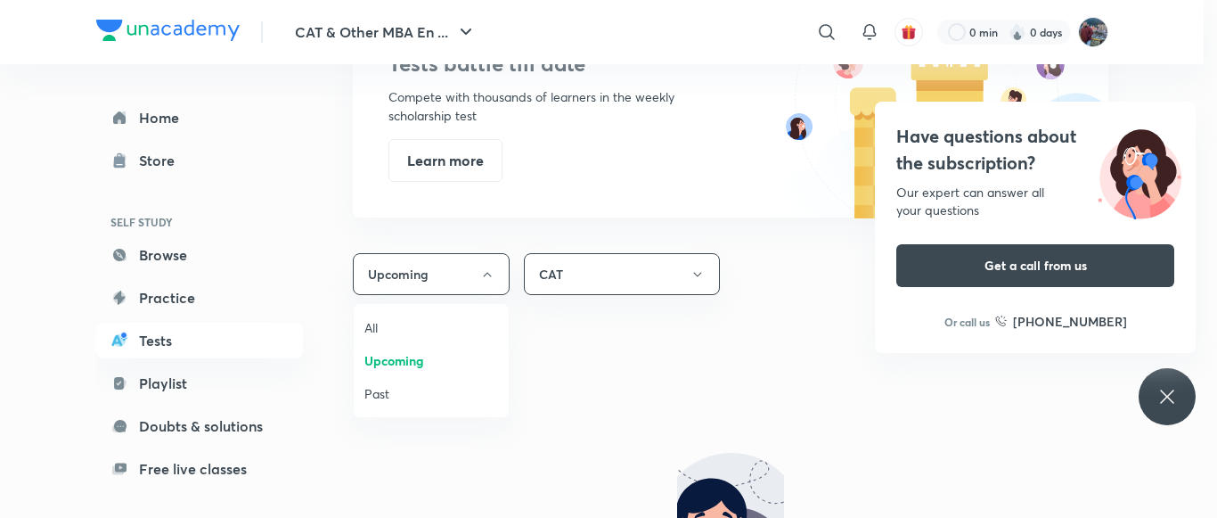
click at [655, 364] on div at bounding box center [608, 259] width 1217 height 518
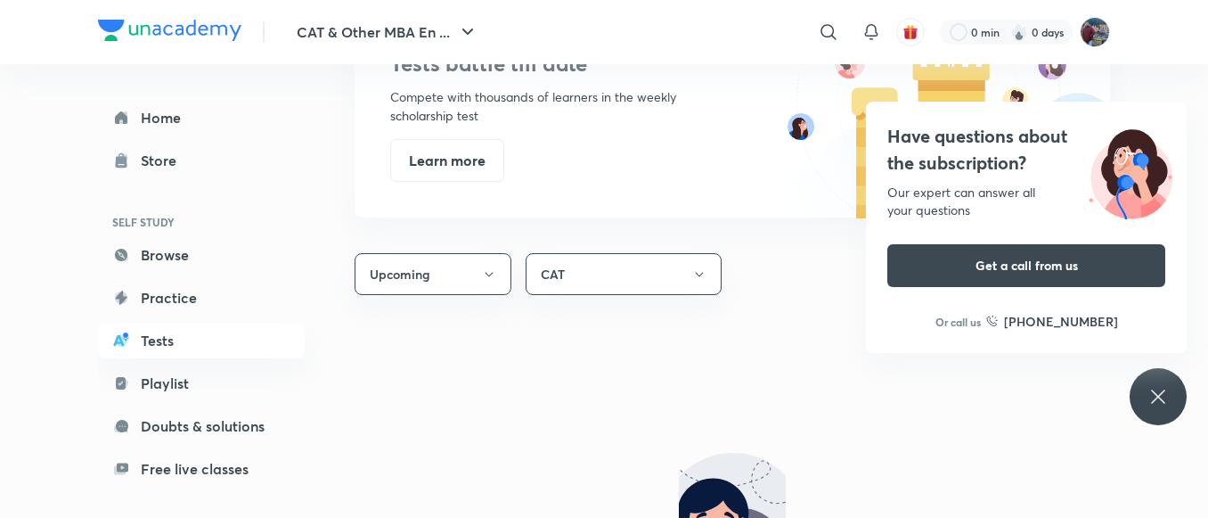
click at [1164, 403] on icon at bounding box center [1157, 395] width 13 height 13
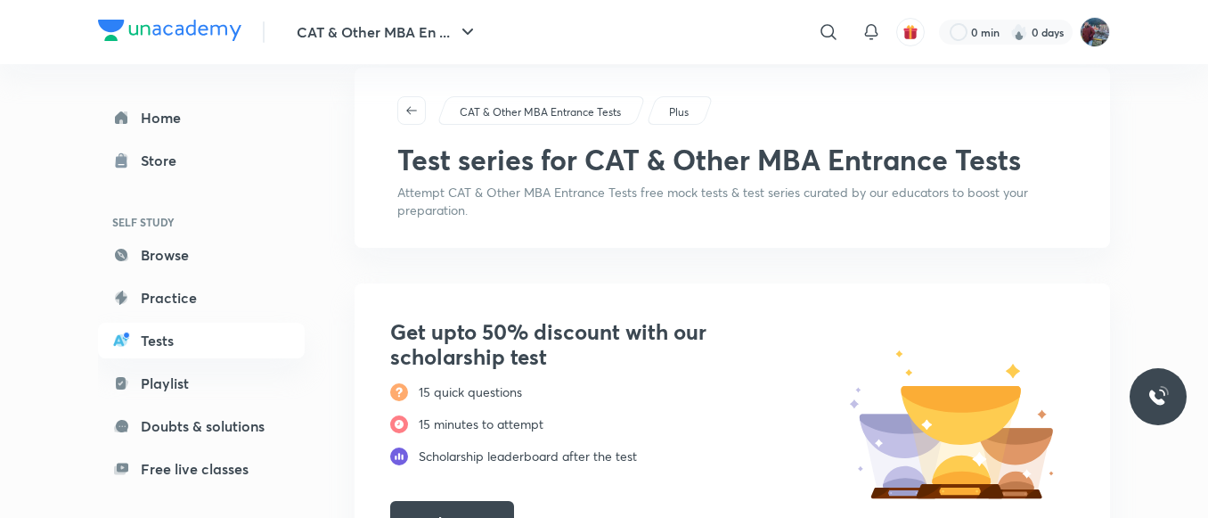
scroll to position [0, 0]
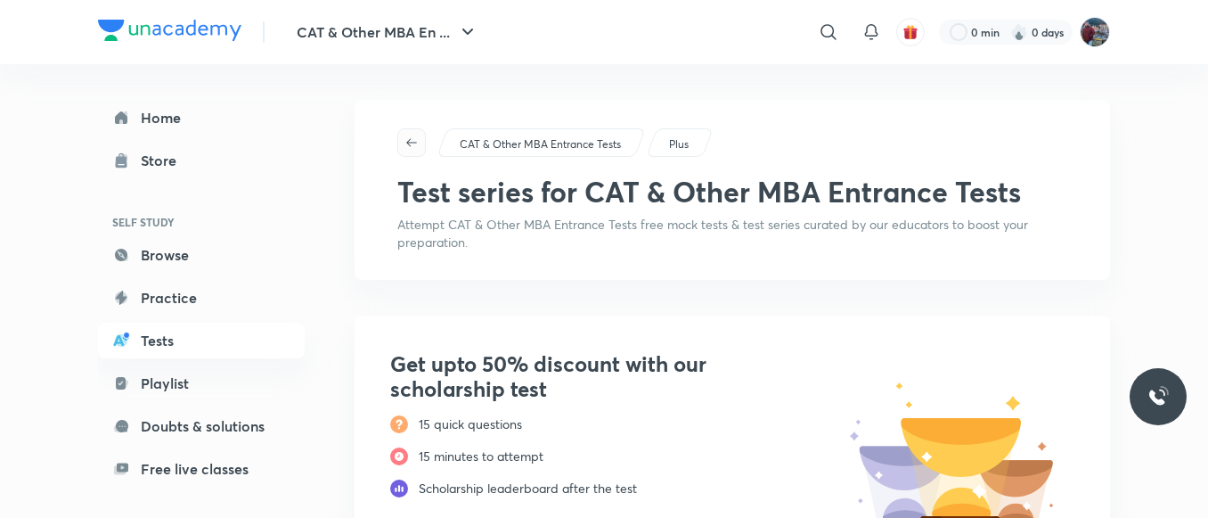
click at [417, 140] on icon "button" at bounding box center [411, 142] width 14 height 14
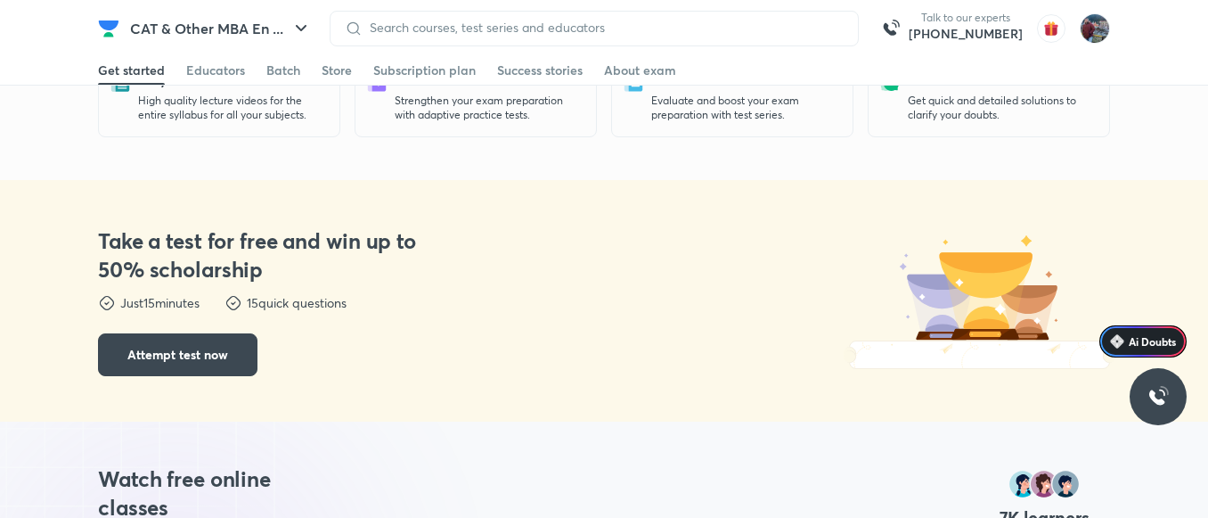
scroll to position [498, 0]
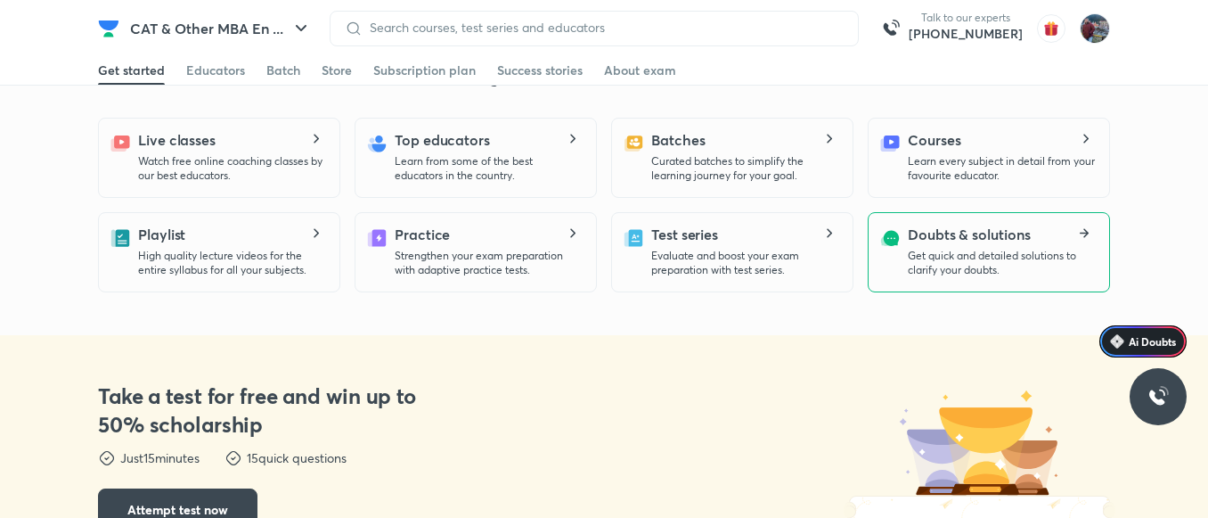
click at [958, 242] on h5 "Doubts & solutions" at bounding box center [969, 234] width 123 height 21
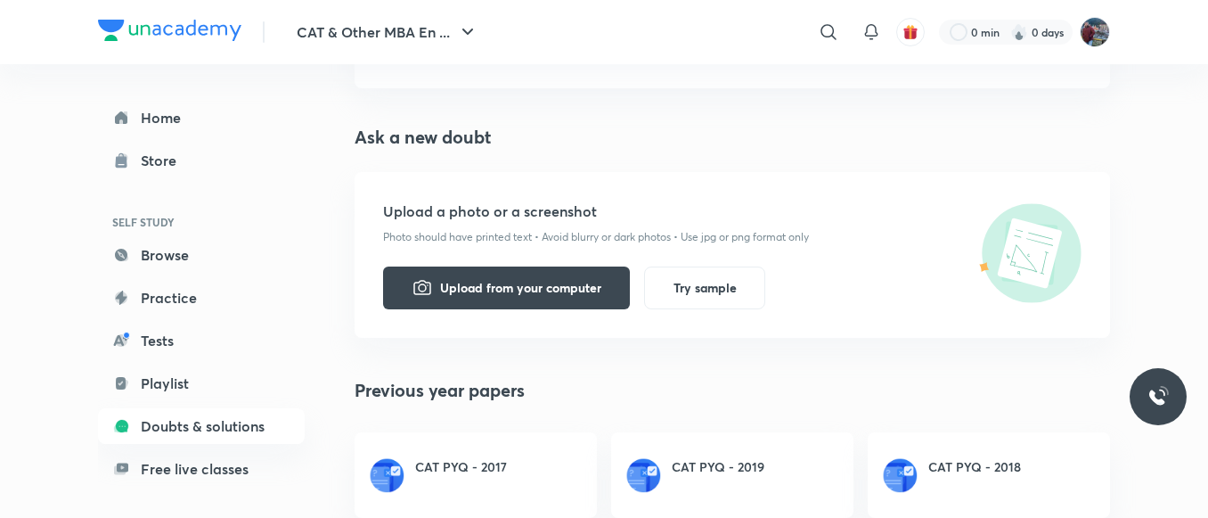
scroll to position [176, 0]
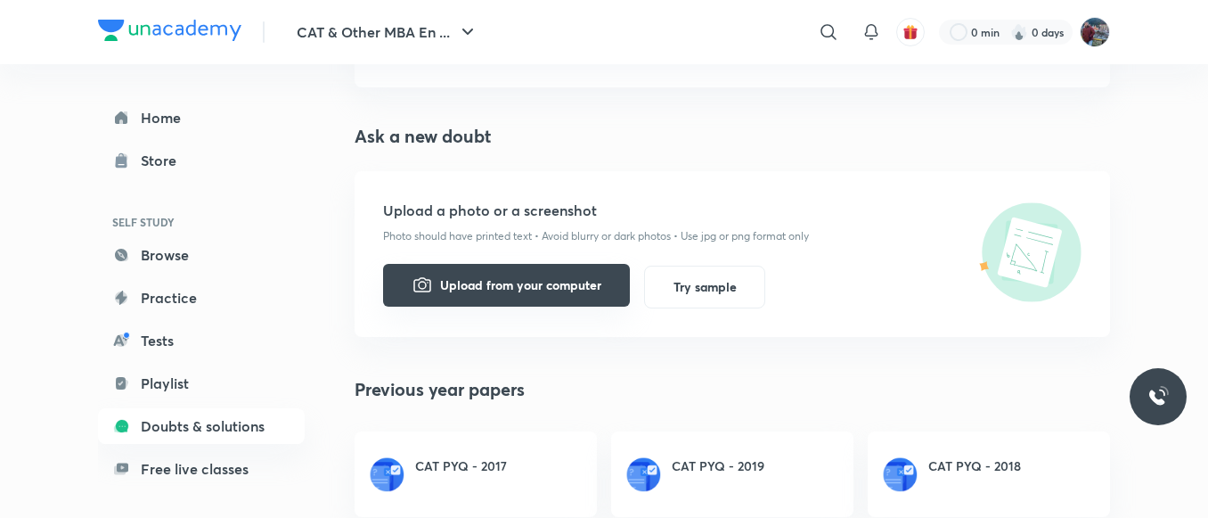
click at [506, 300] on button "Upload from your computer" at bounding box center [506, 285] width 247 height 43
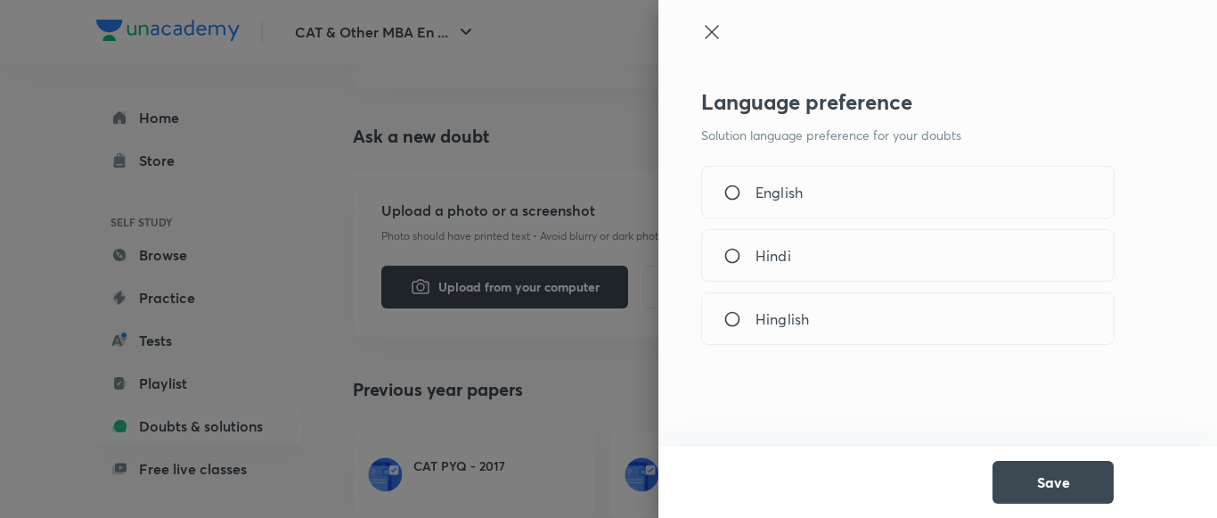
click at [710, 33] on icon at bounding box center [711, 31] width 13 height 13
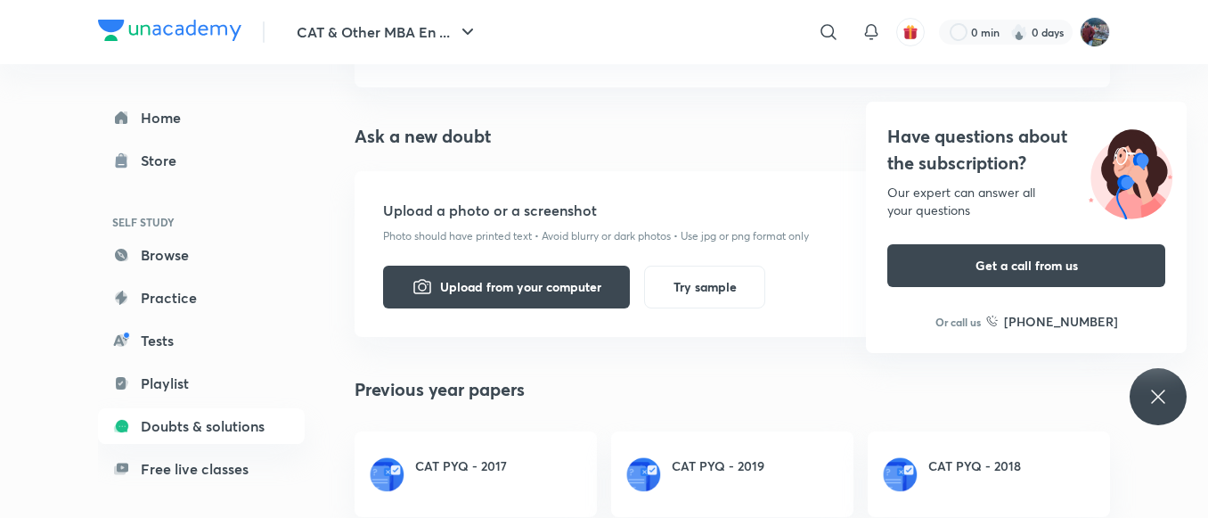
click at [1143, 390] on div "Have questions about the subscription? Our expert can answer all your questions…" at bounding box center [1158, 396] width 57 height 57
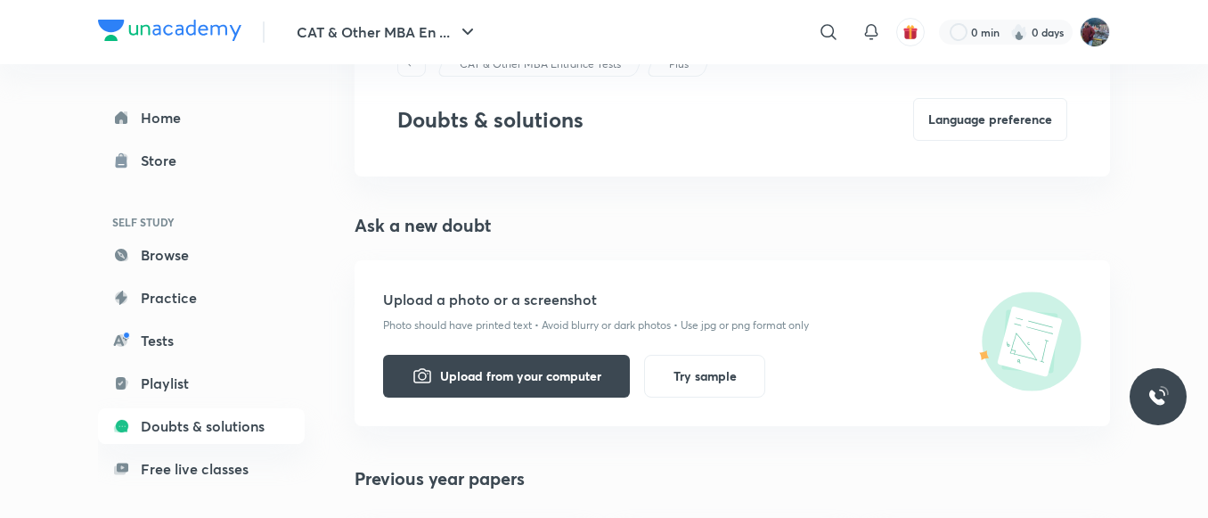
scroll to position [0, 0]
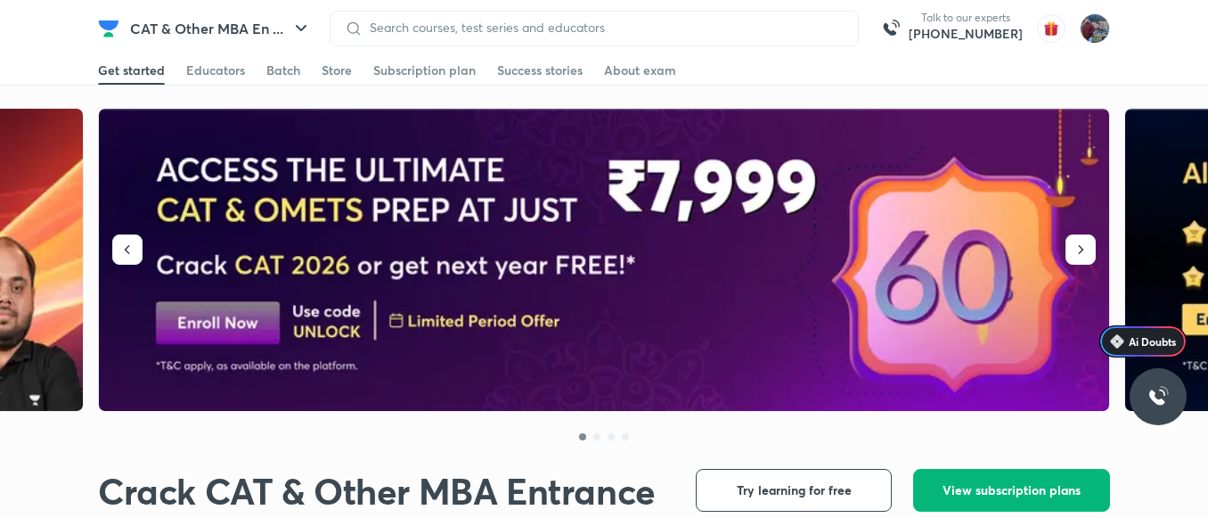
click at [976, 492] on span "View subscription plans" at bounding box center [1012, 490] width 138 height 18
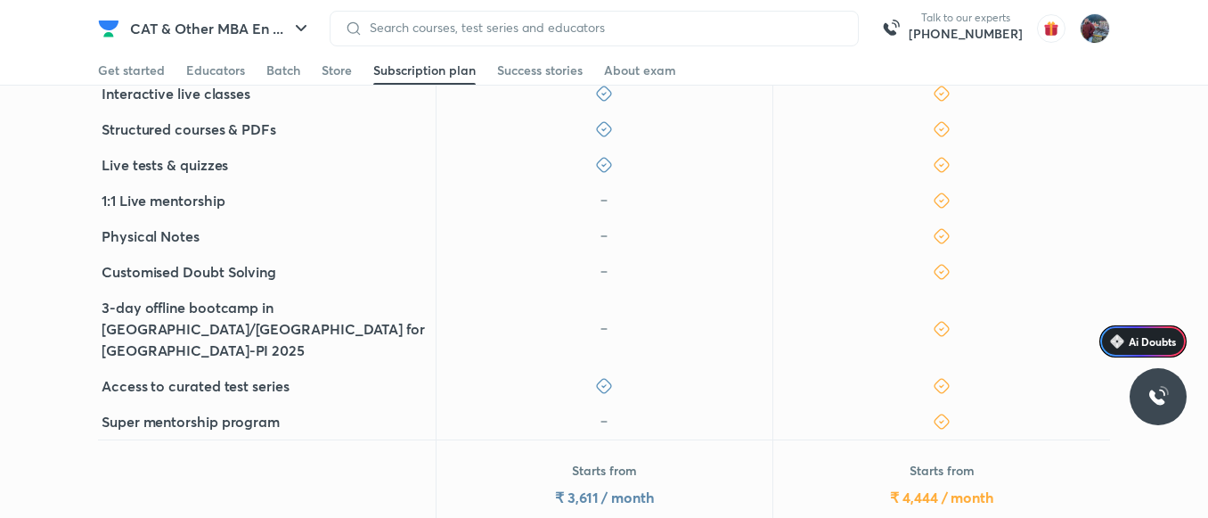
scroll to position [643, 0]
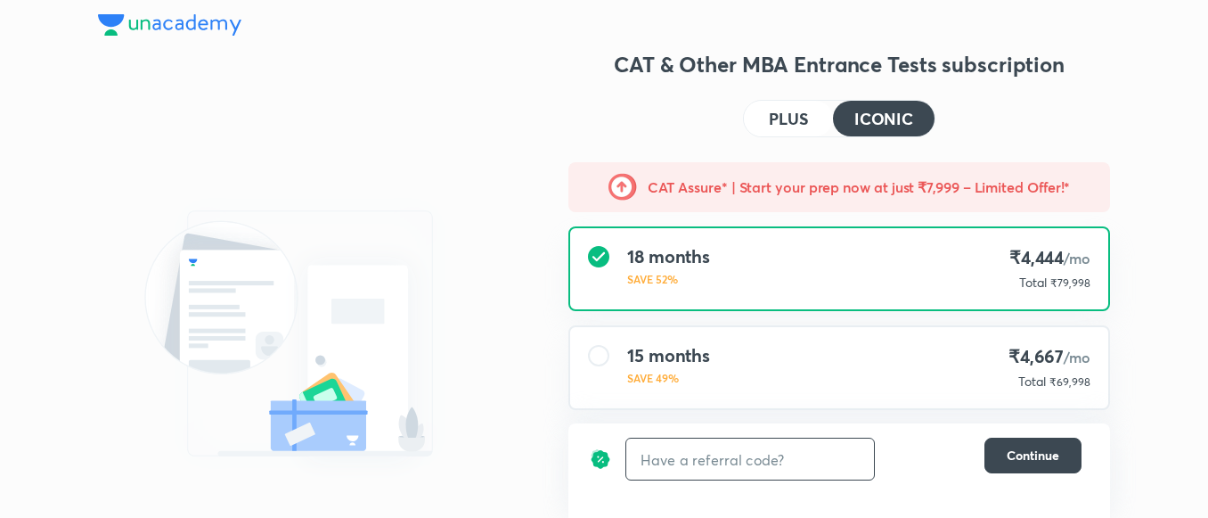
click at [769, 453] on input "text" at bounding box center [750, 459] width 248 height 42
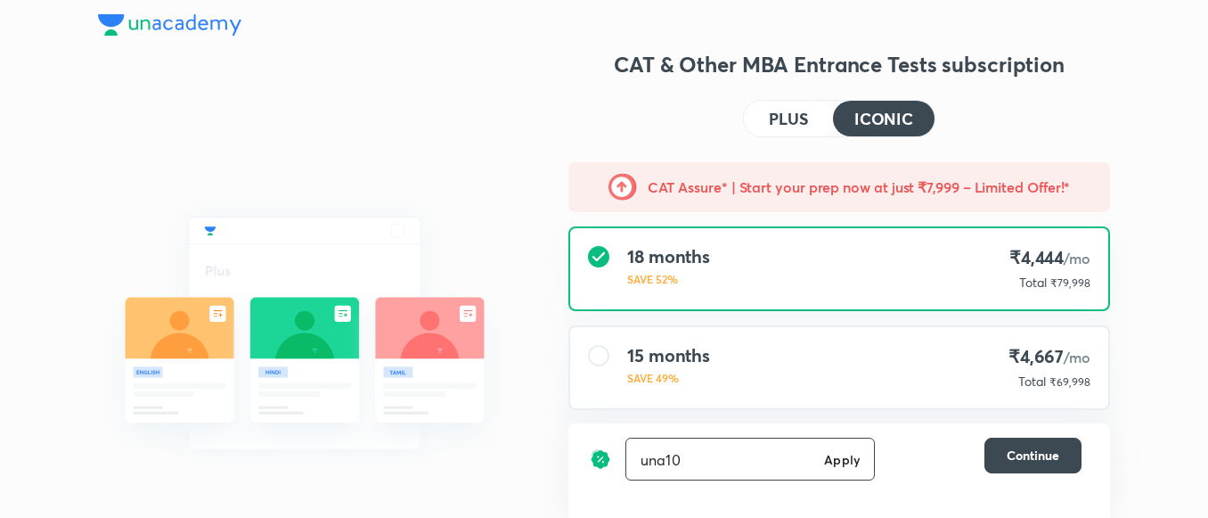
type input "una10"
click at [845, 458] on h6 "Apply" at bounding box center [842, 459] width 36 height 19
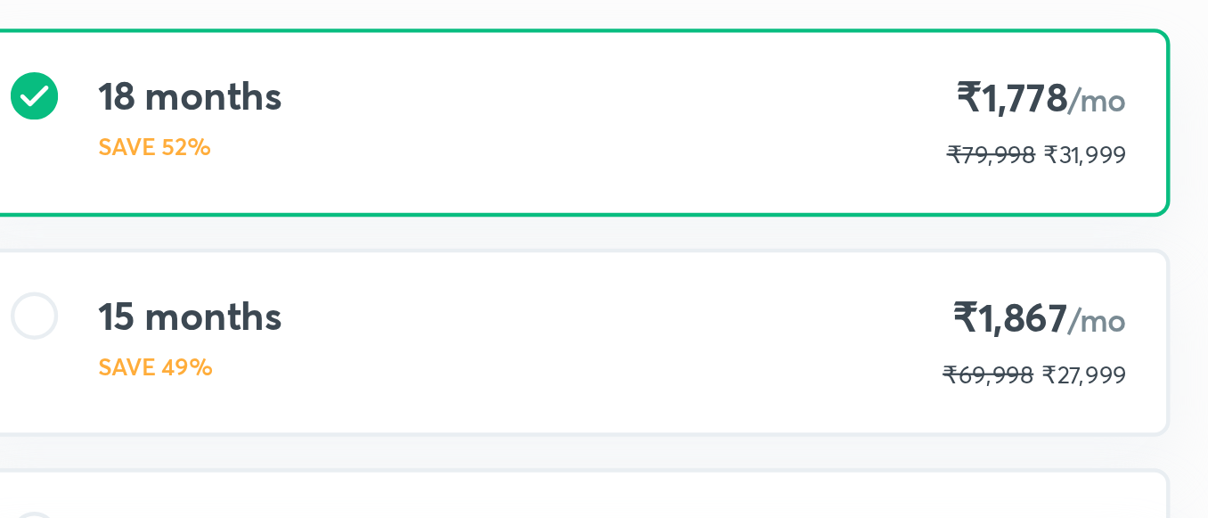
scroll to position [46, 0]
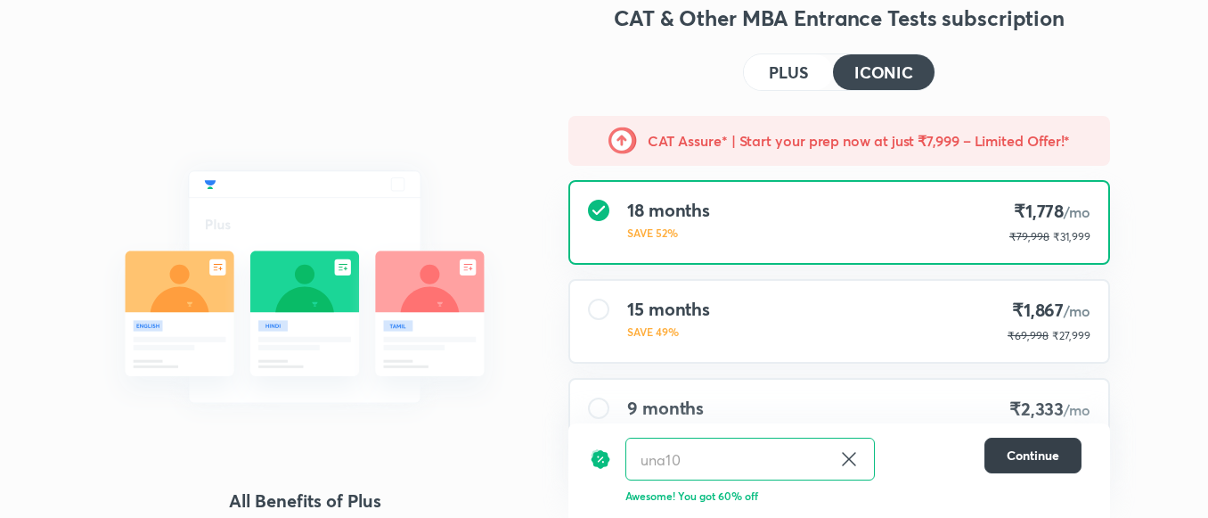
click at [1032, 459] on span "Continue" at bounding box center [1033, 455] width 53 height 18
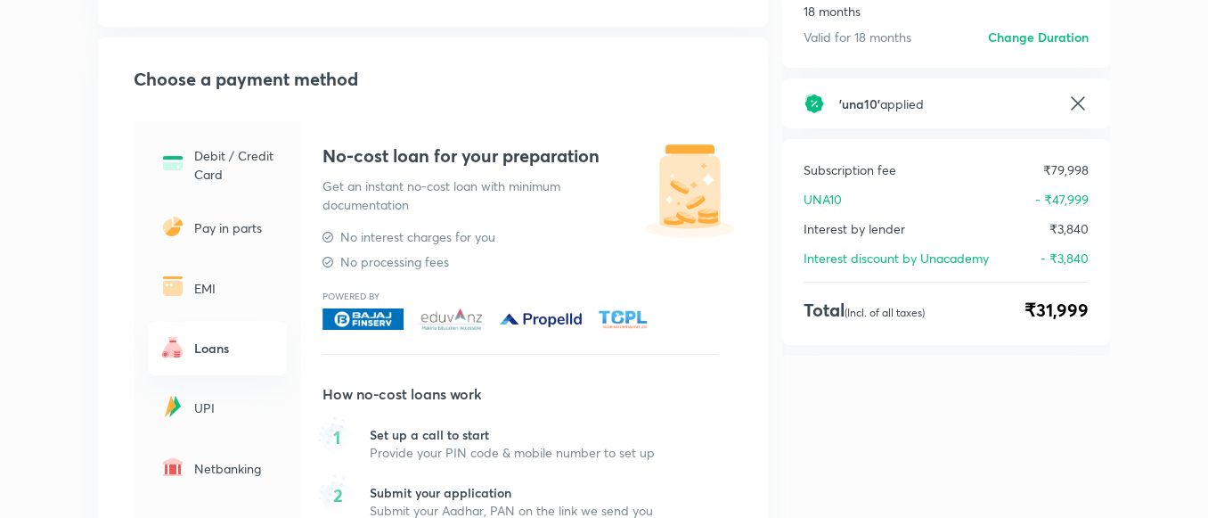
scroll to position [170, 0]
click at [232, 164] on p "Debit / Credit Card" at bounding box center [235, 163] width 82 height 37
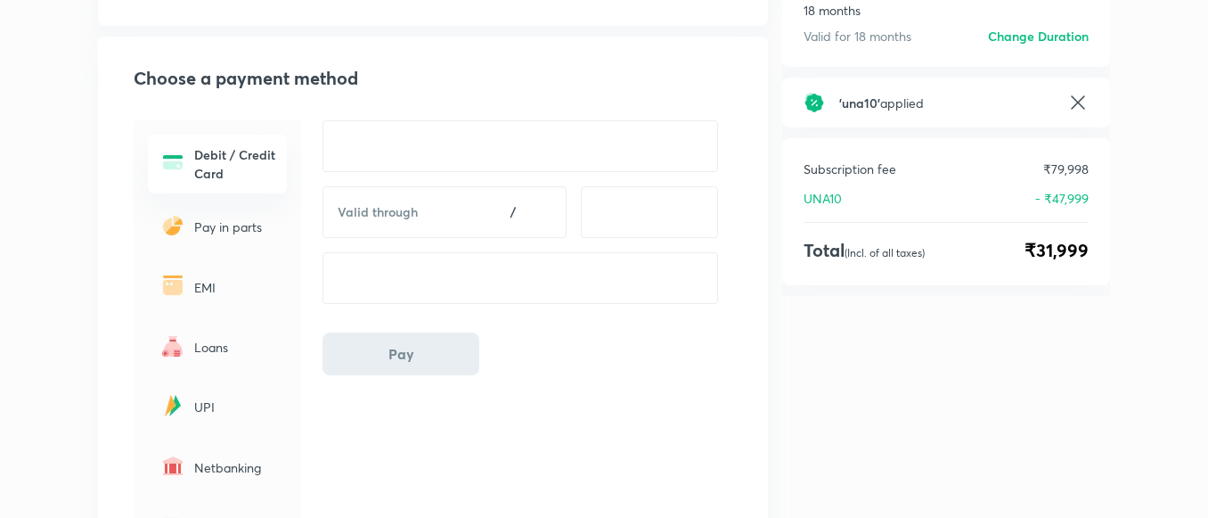
scroll to position [171, 0]
click at [201, 224] on p "Pay in parts" at bounding box center [235, 225] width 82 height 19
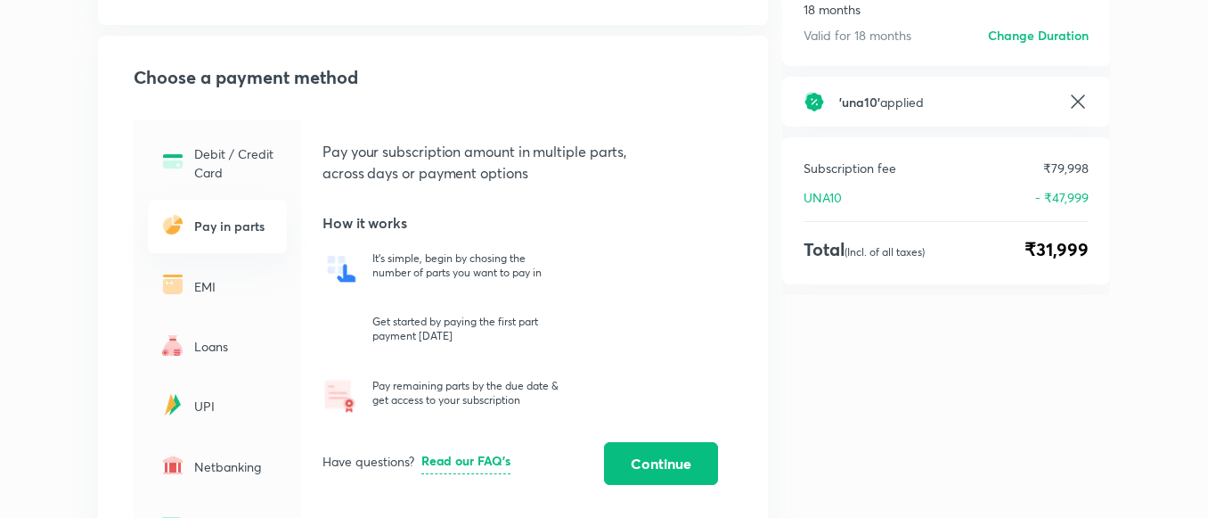
click at [208, 298] on div "EMI" at bounding box center [217, 285] width 139 height 53
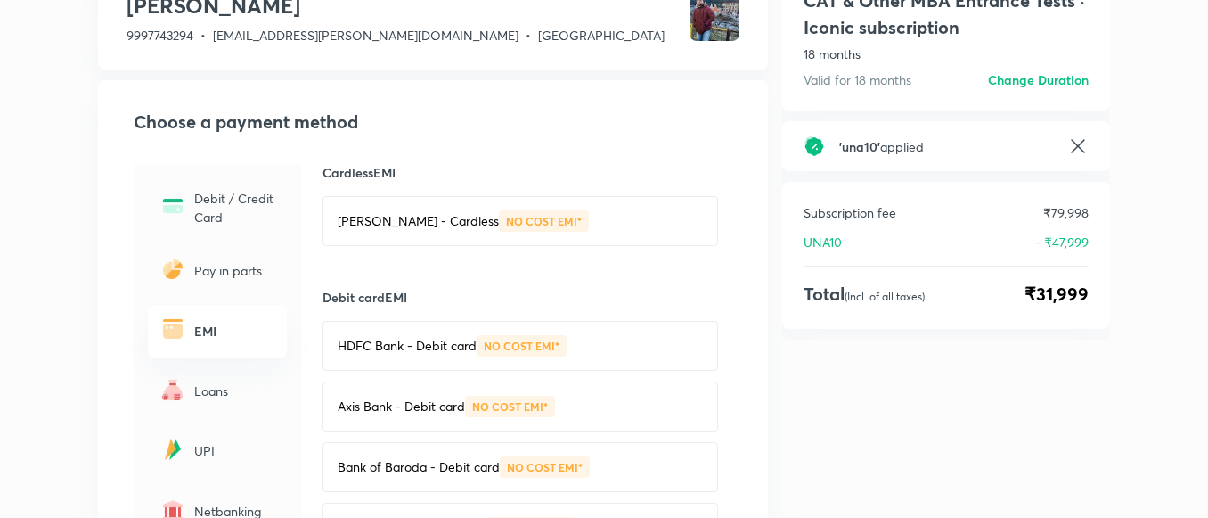
scroll to position [160, 0]
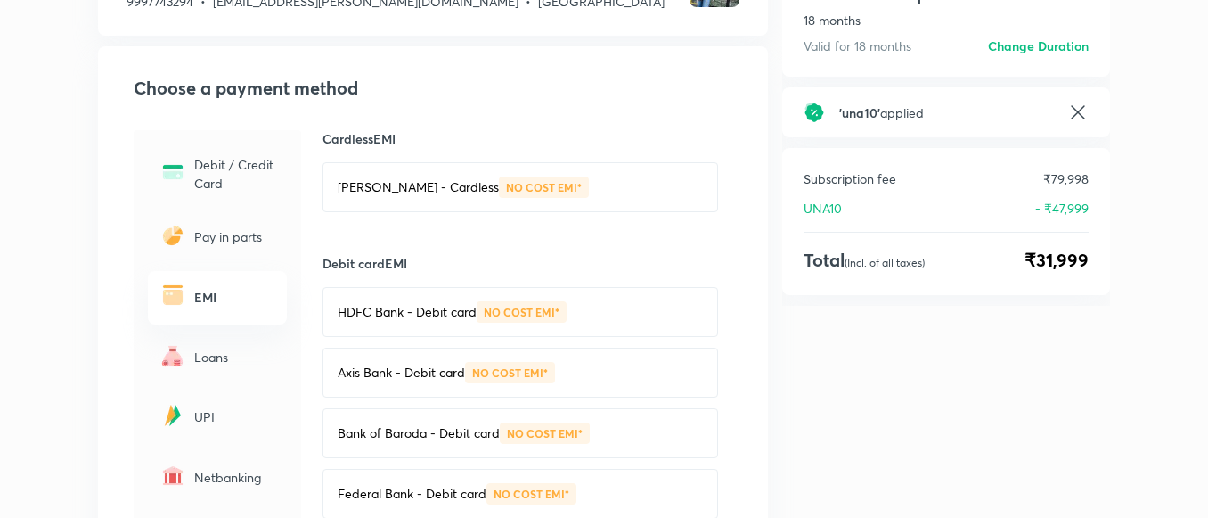
click at [205, 359] on p "Loans" at bounding box center [235, 356] width 82 height 19
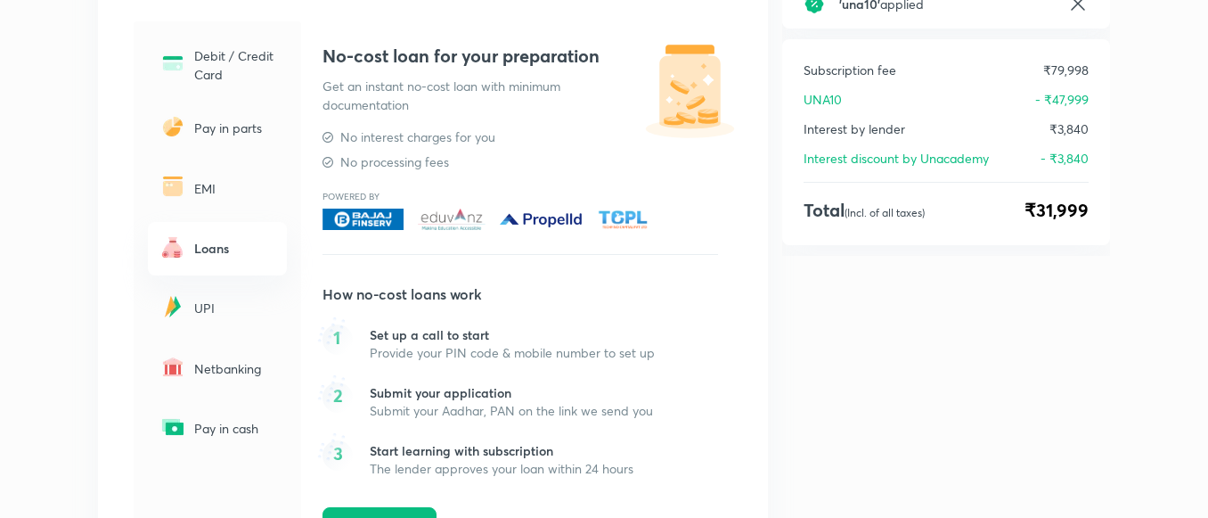
scroll to position [265, 0]
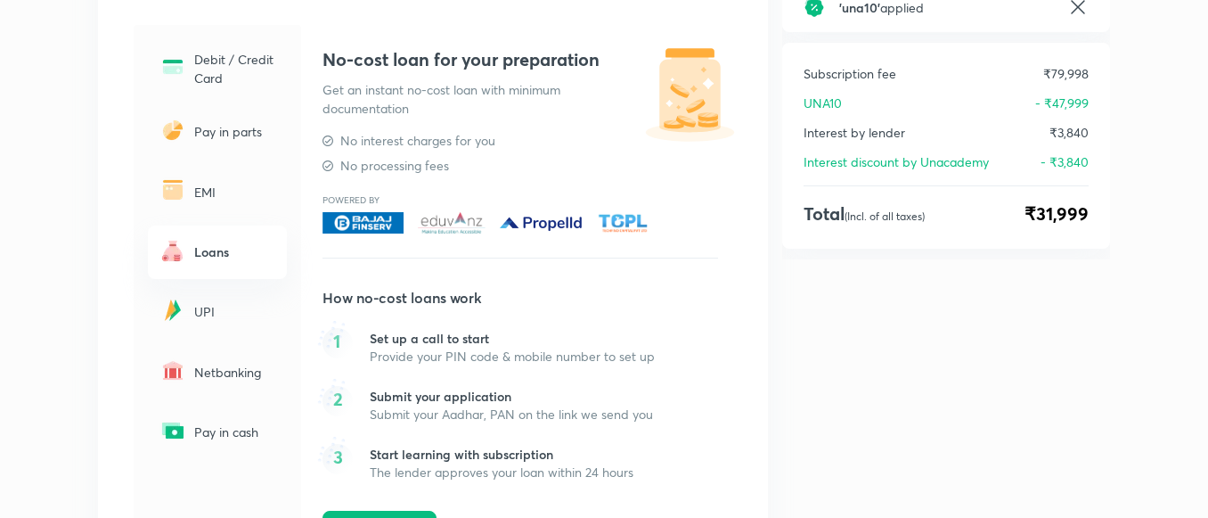
click at [182, 306] on img at bounding box center [173, 310] width 29 height 29
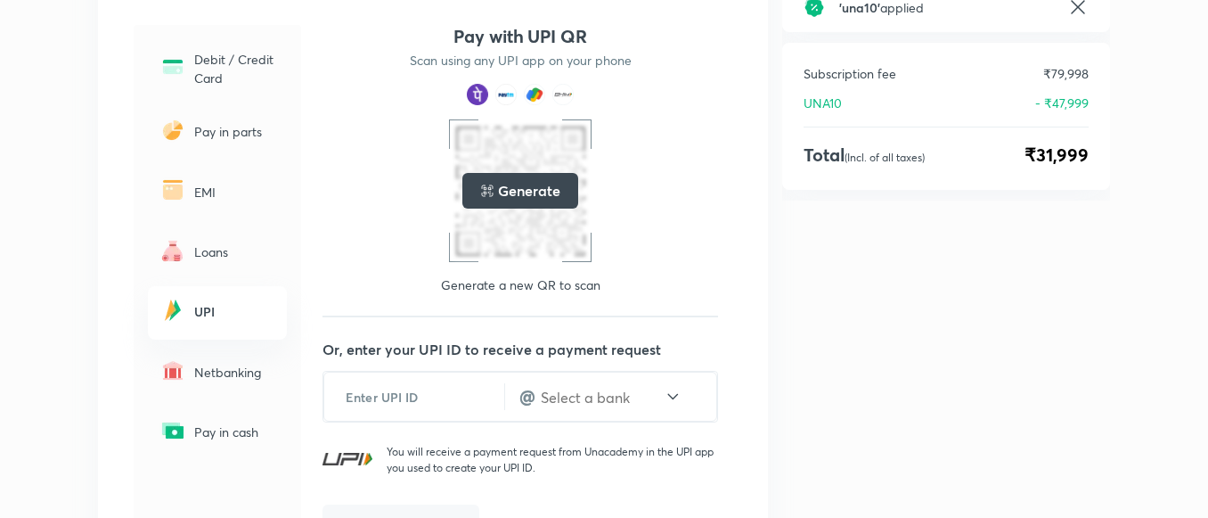
click at [504, 188] on h5 "Generate" at bounding box center [528, 190] width 61 height 21
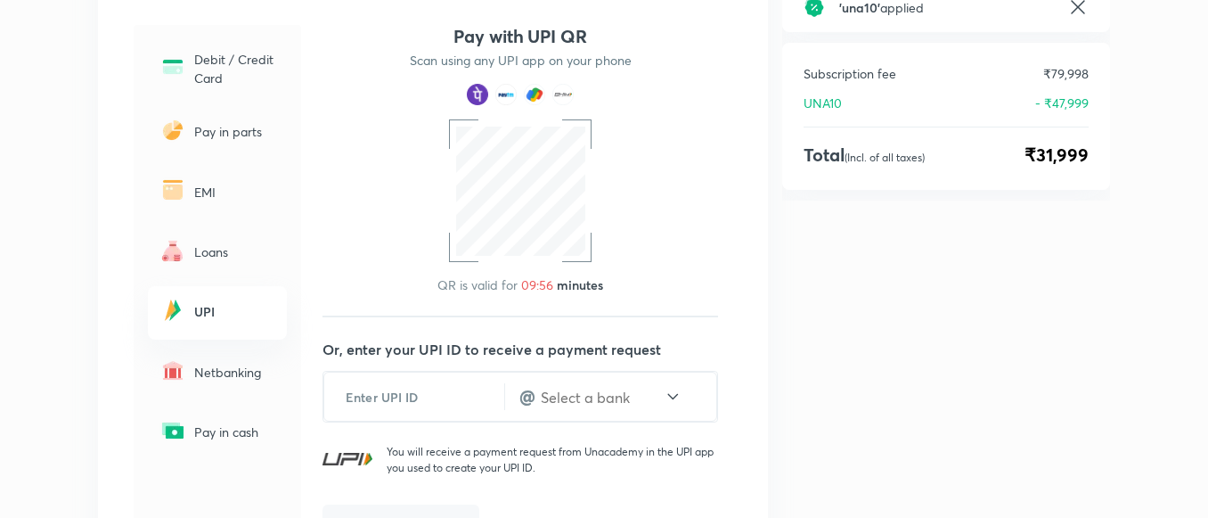
click at [237, 373] on p "Netbanking" at bounding box center [235, 372] width 82 height 19
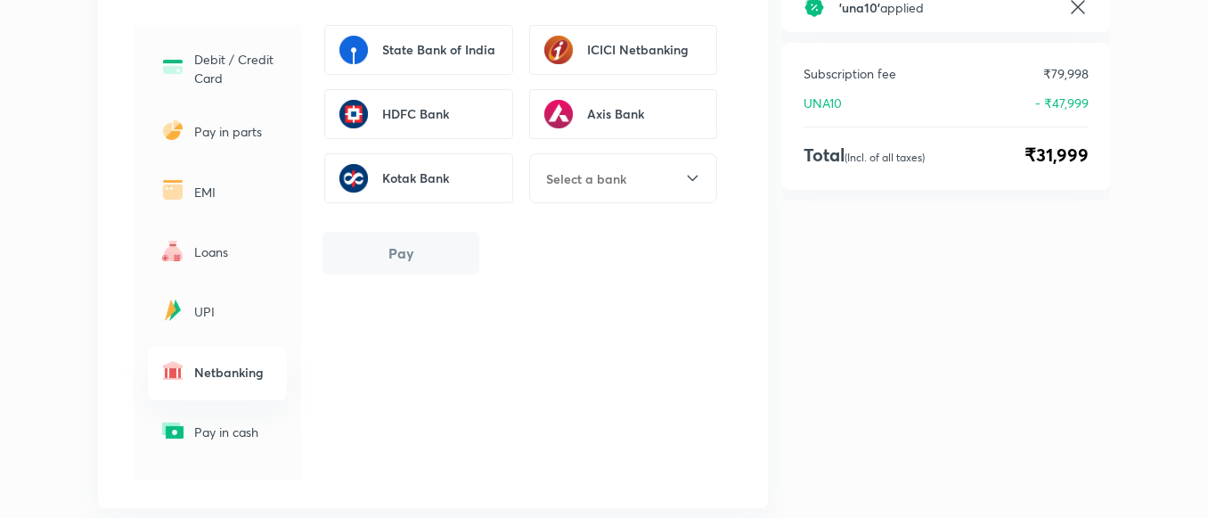
click at [211, 429] on p "Pay in cash" at bounding box center [235, 431] width 82 height 19
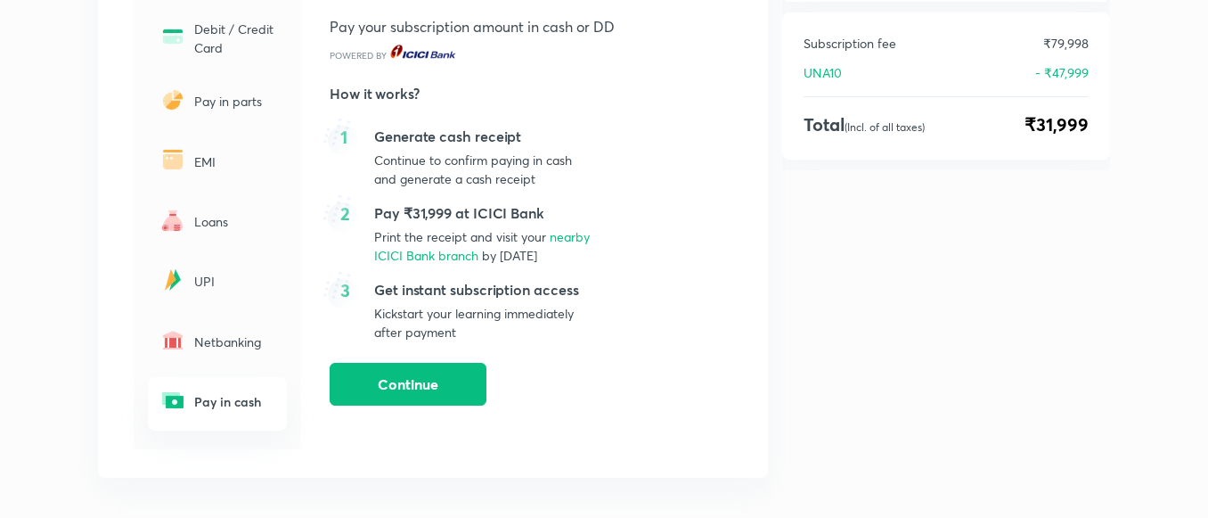
scroll to position [296, 0]
click at [404, 384] on span "Continue" at bounding box center [408, 384] width 61 height 18
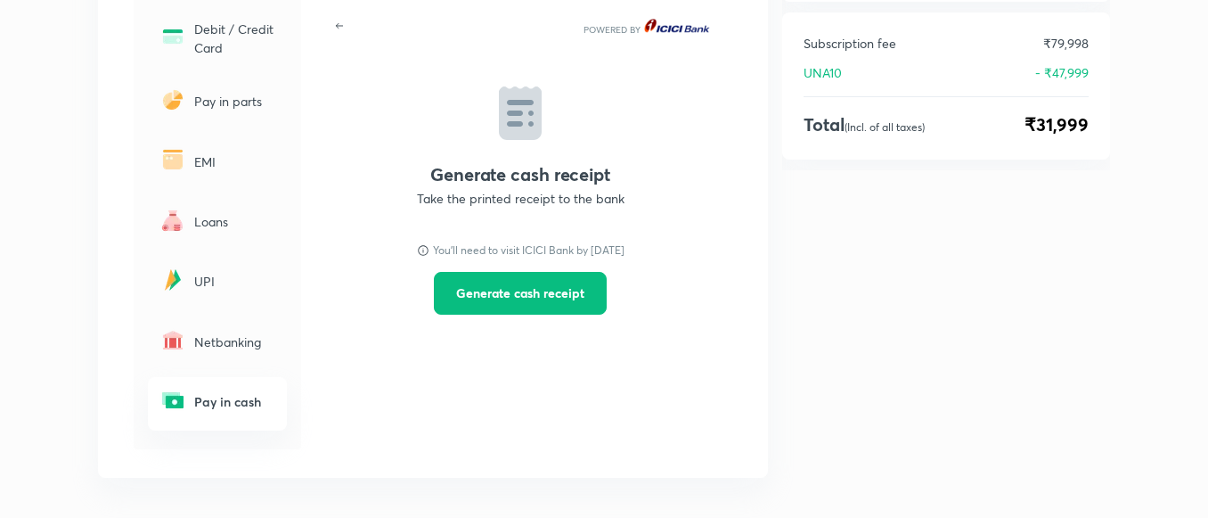
click at [241, 406] on h6 "Pay in cash" at bounding box center [235, 401] width 82 height 19
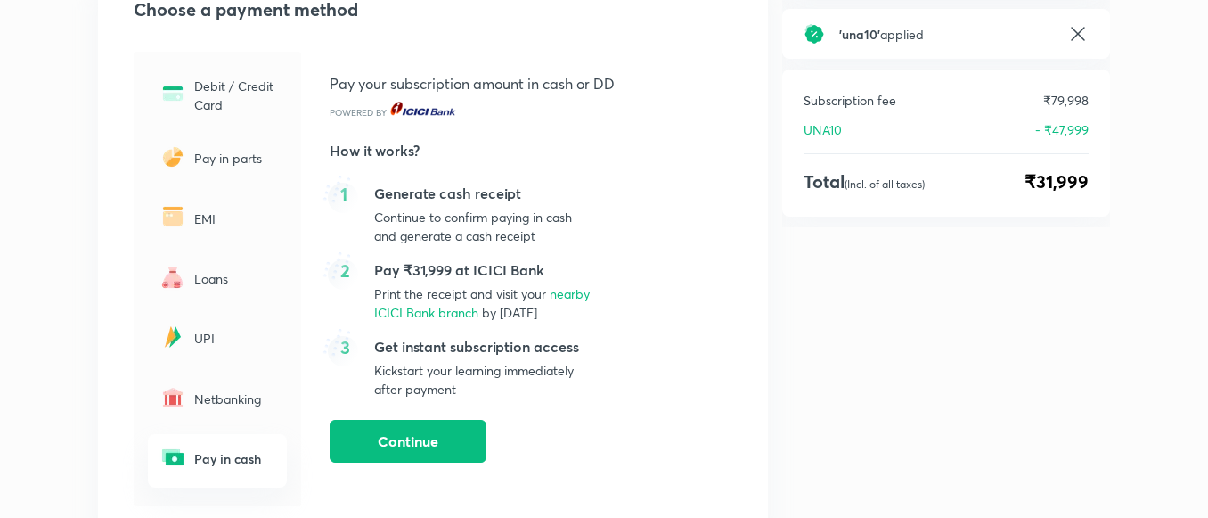
scroll to position [239, 0]
click at [398, 432] on span "Continue" at bounding box center [408, 441] width 61 height 18
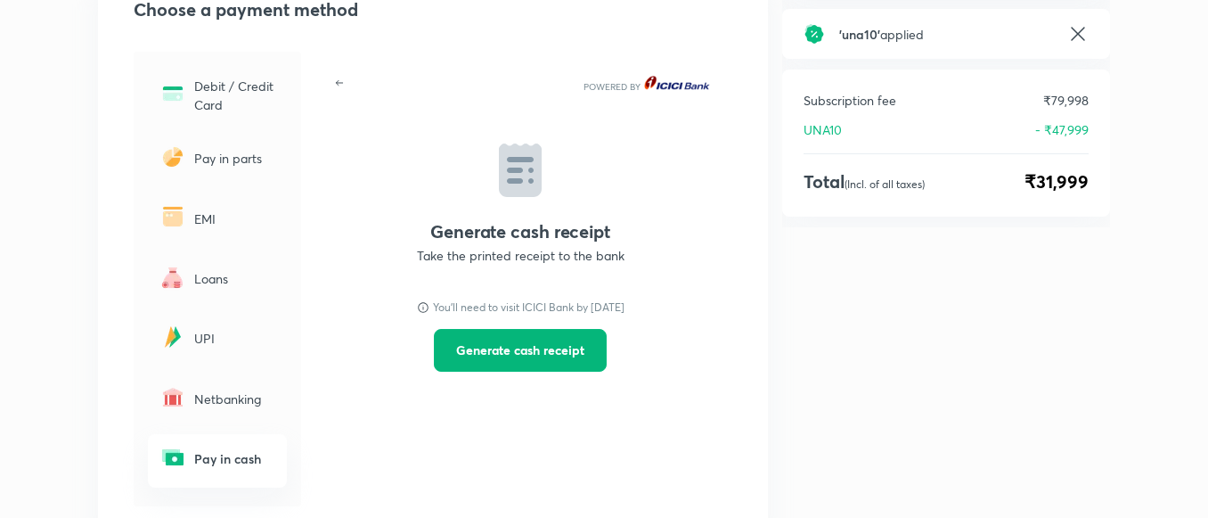
click at [500, 350] on span "Generate cash receipt" at bounding box center [520, 350] width 128 height 18
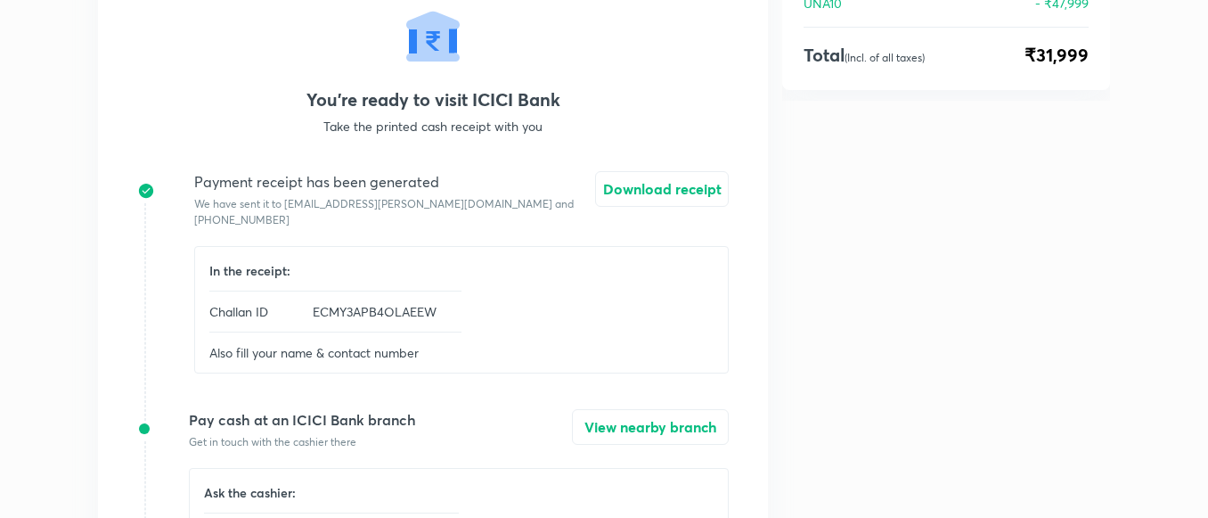
scroll to position [306, 0]
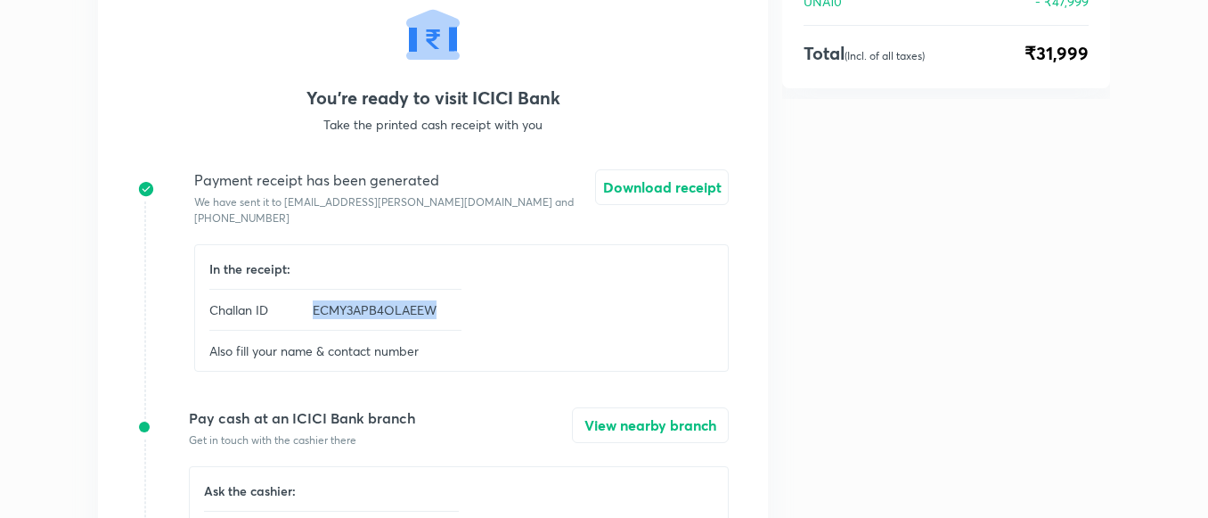
drag, startPoint x: 439, startPoint y: 314, endPoint x: 291, endPoint y: 313, distance: 147.9
click at [291, 313] on div "In the receipt: Challan ID ECMY3APB4OLAEEW Also fill your name & contact number" at bounding box center [461, 307] width 535 height 127
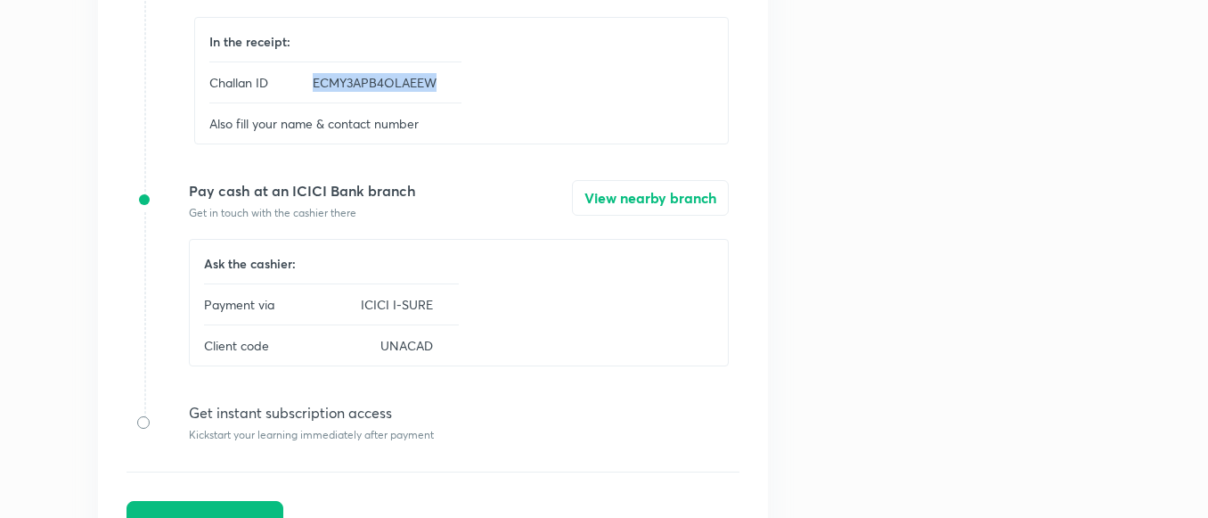
scroll to position [536, 0]
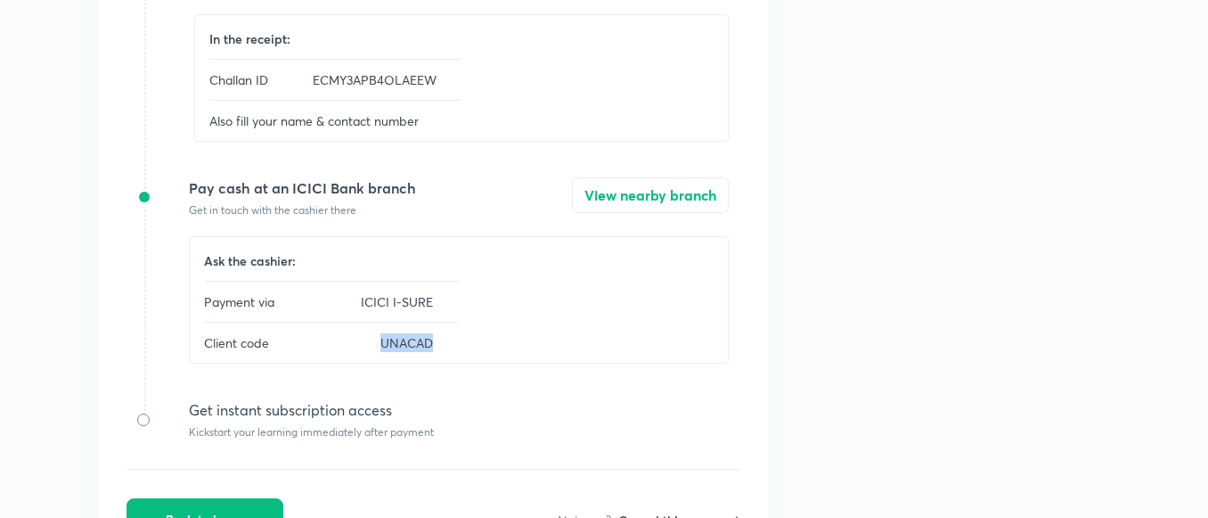
drag, startPoint x: 376, startPoint y: 339, endPoint x: 478, endPoint y: 347, distance: 102.8
click at [478, 347] on div "Ask the cashier: Payment via ICICI I-SURE Client code UNACAD" at bounding box center [459, 299] width 540 height 127
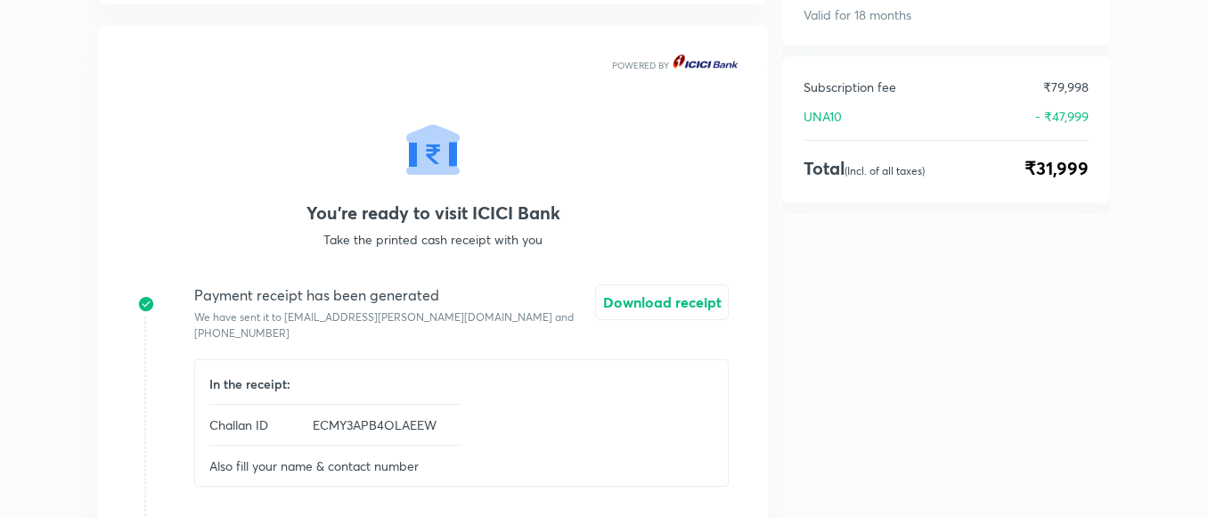
scroll to position [0, 0]
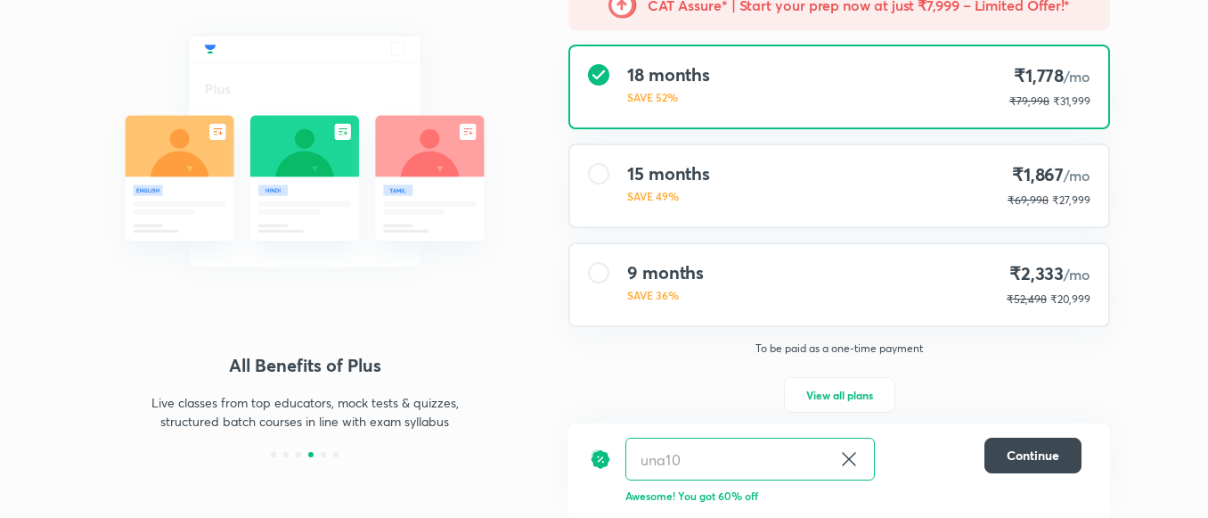
scroll to position [144, 0]
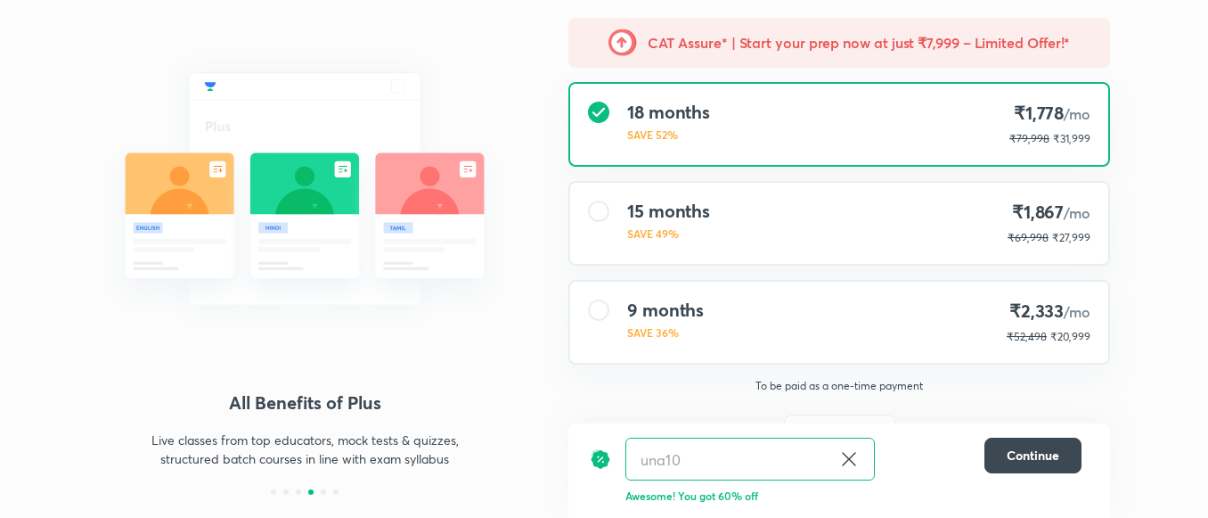
click at [730, 182] on div "15 months SAVE 49% ₹1,867 /mo ₹69,998 ₹27,999" at bounding box center [839, 223] width 542 height 85
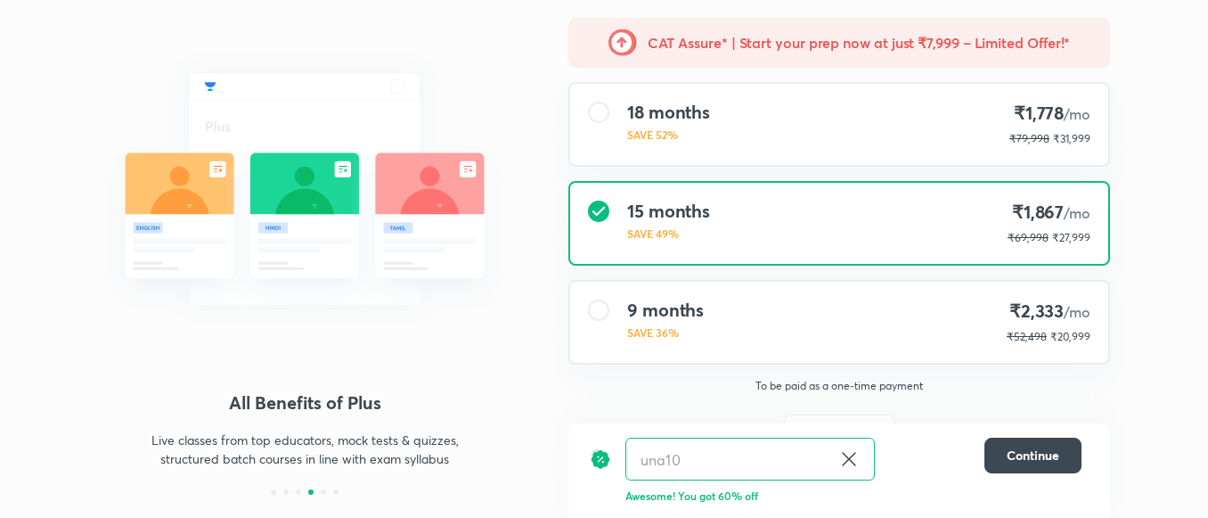
click at [614, 122] on div "18 months SAVE 52% ₹1,778 /mo ₹79,998 ₹31,999" at bounding box center [839, 124] width 538 height 81
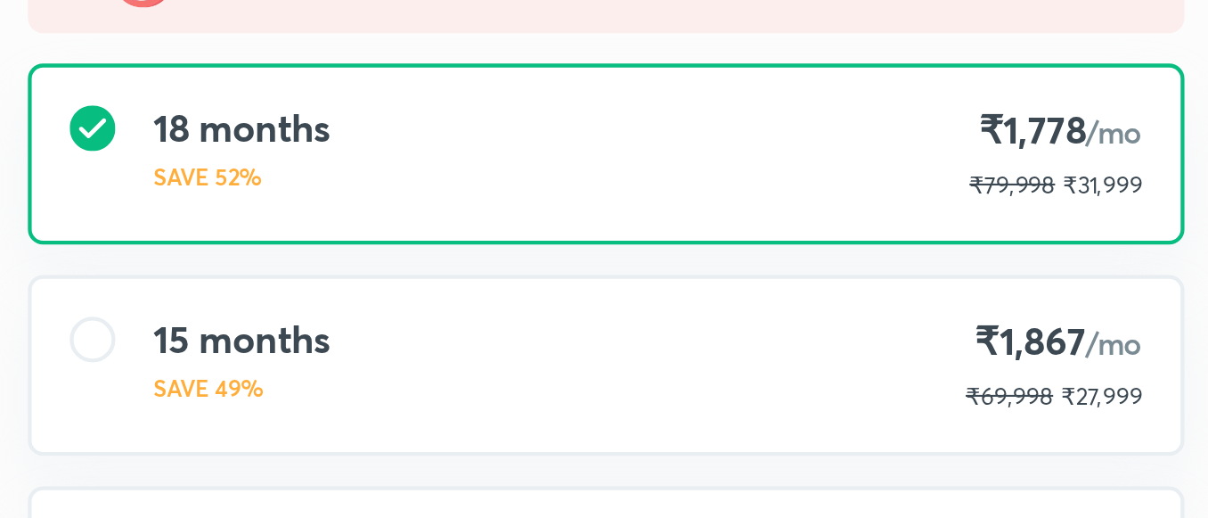
scroll to position [94, 0]
